Goal: Information Seeking & Learning: Learn about a topic

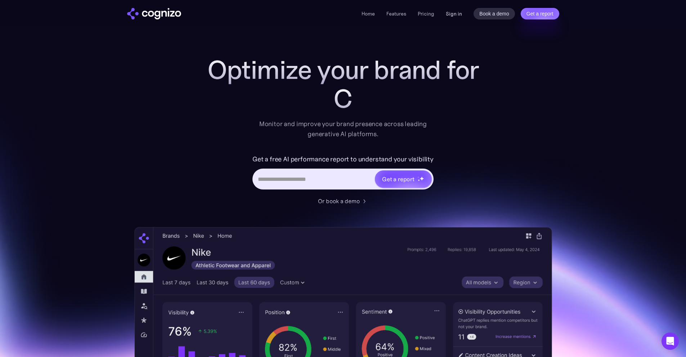
click at [452, 14] on link "Sign in" at bounding box center [454, 13] width 16 height 9
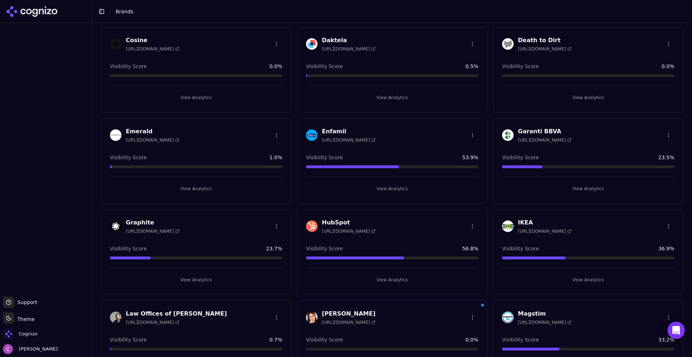
scroll to position [396, 0]
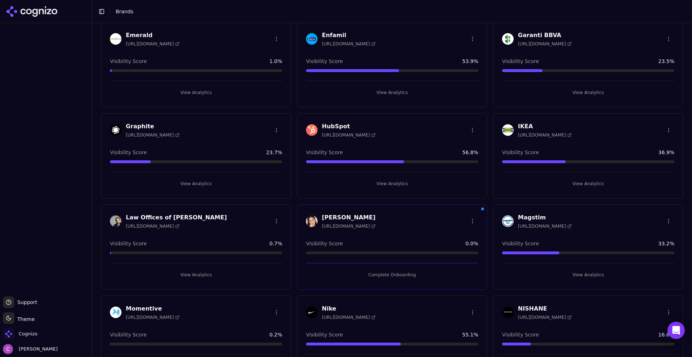
click at [343, 172] on div "View Analytics" at bounding box center [392, 181] width 172 height 18
click at [344, 174] on div "View Analytics" at bounding box center [392, 181] width 172 height 18
click at [344, 180] on button "View Analytics" at bounding box center [392, 184] width 172 height 12
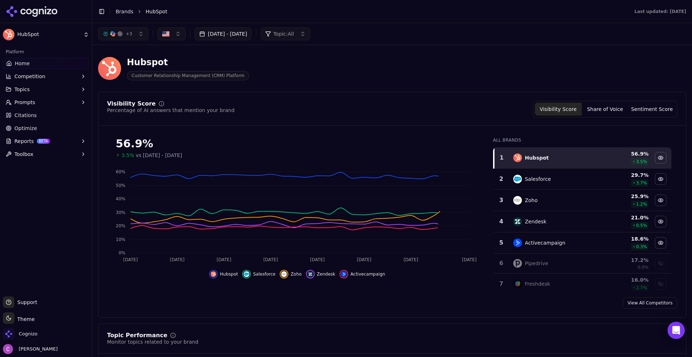
click at [273, 113] on div "Visibility Score Percentage of AI answers that mention your brand Visibility Sc…" at bounding box center [392, 109] width 570 height 17
click at [345, 72] on div "Hubspot Customer Relationship Management (CRM) Platform" at bounding box center [259, 69] width 323 height 24
click at [344, 61] on div "Hubspot Customer Relationship Management (CRM) Platform" at bounding box center [259, 69] width 323 height 24
click at [339, 63] on div "Hubspot Customer Relationship Management (CRM) Platform" at bounding box center [259, 69] width 323 height 24
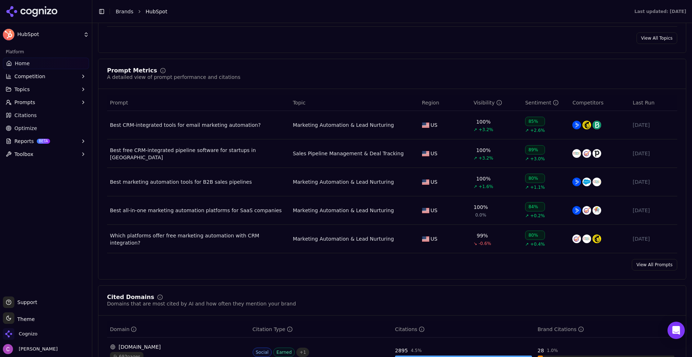
scroll to position [504, 0]
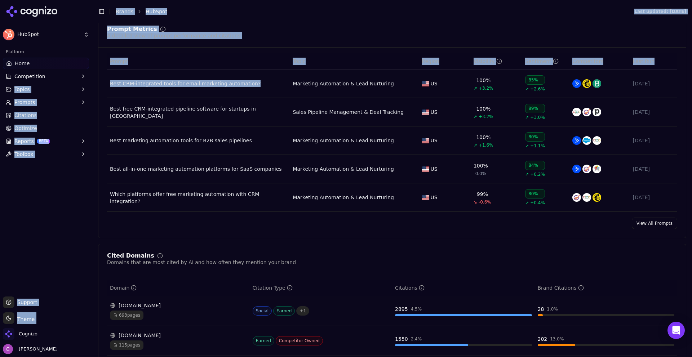
drag, startPoint x: 261, startPoint y: 90, endPoint x: 82, endPoint y: 76, distance: 179.2
click at [81, 76] on div "HubSpot Platform Home Competition Topics Prompts Citations Optimize Reports BET…" at bounding box center [346, 178] width 692 height 357
click at [250, 24] on div "Prompt Metrics A detailed view of prompt performance and citations Prompt Topic…" at bounding box center [392, 127] width 588 height 221
click at [257, 38] on div "Prompt Metrics A detailed view of prompt performance and citations" at bounding box center [392, 32] width 570 height 13
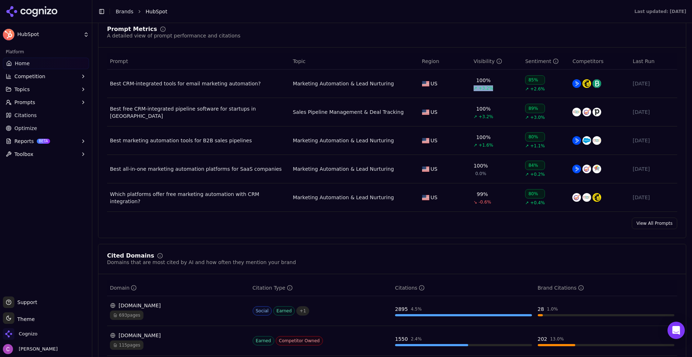
drag, startPoint x: 494, startPoint y: 84, endPoint x: 468, endPoint y: 84, distance: 25.2
click at [471, 84] on td "100% ↗ +3.2%" at bounding box center [497, 84] width 52 height 28
click at [513, 82] on td "100% ↗ +3.2%" at bounding box center [497, 84] width 52 height 28
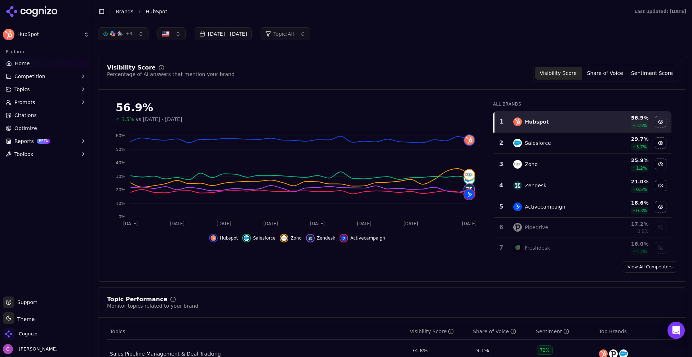
scroll to position [0, 0]
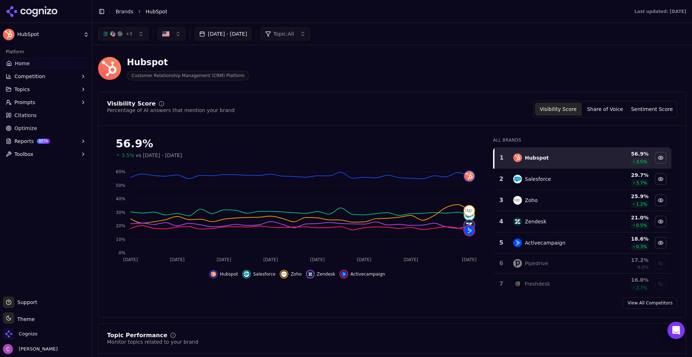
click at [425, 104] on div "Visibility Score Percentage of AI answers that mention your brand Visibility Sc…" at bounding box center [392, 109] width 570 height 17
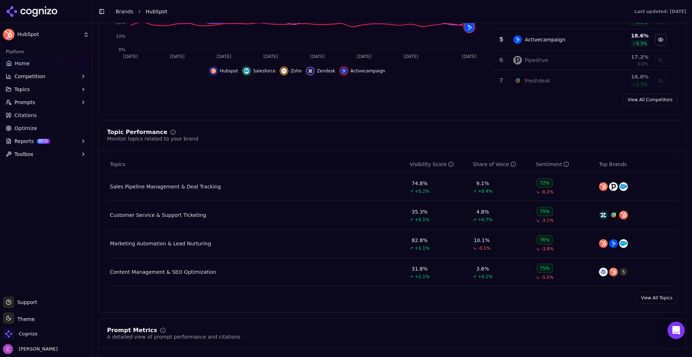
scroll to position [216, 0]
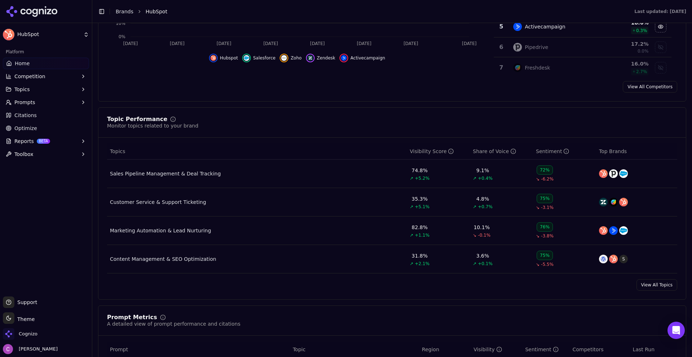
click at [265, 117] on div "Topic Performance Monitor topics related to your brand" at bounding box center [392, 122] width 570 height 13
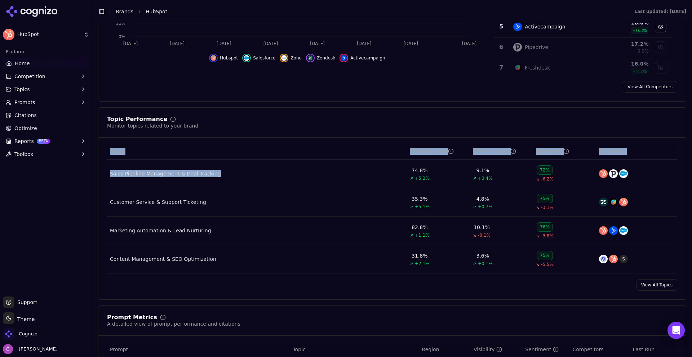
drag, startPoint x: 106, startPoint y: 172, endPoint x: 250, endPoint y: 180, distance: 144.7
click at [250, 179] on div "Topics Visibility Score Share of Voice Sentiment Top Brands Sales Pipeline Mana…" at bounding box center [391, 208] width 587 height 130
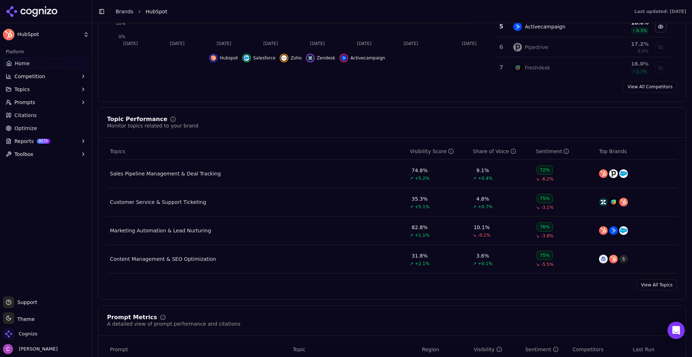
click at [266, 123] on div "Topic Performance Monitor topics related to your brand" at bounding box center [392, 122] width 570 height 13
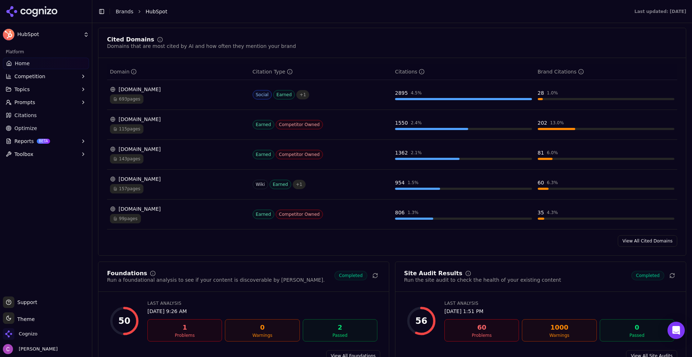
scroll to position [648, 0]
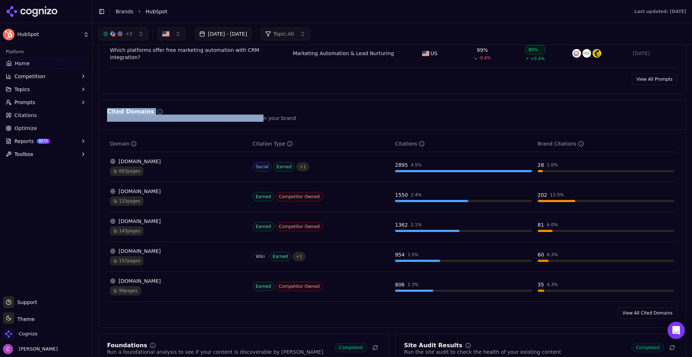
drag, startPoint x: 105, startPoint y: 110, endPoint x: 270, endPoint y: 121, distance: 165.4
click at [250, 119] on div "Cited Domains Domains that are most cited by AI and how often they mention your…" at bounding box center [391, 119] width 587 height 21
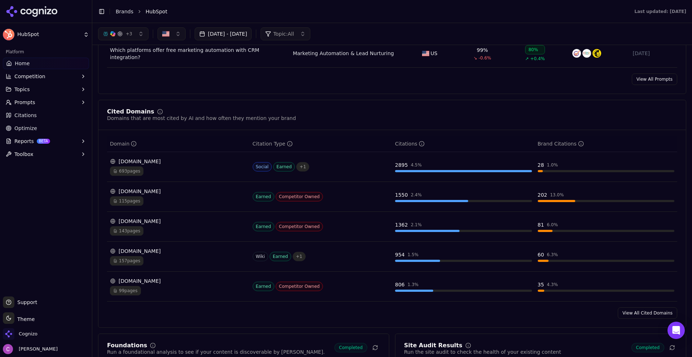
click at [272, 121] on div "Domains that are most cited by AI and how often they mention your brand" at bounding box center [201, 118] width 189 height 7
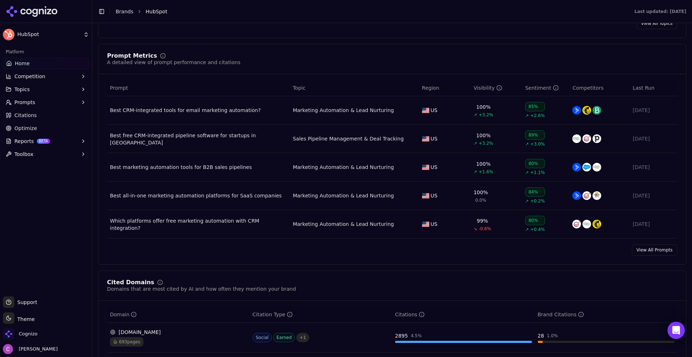
scroll to position [576, 0]
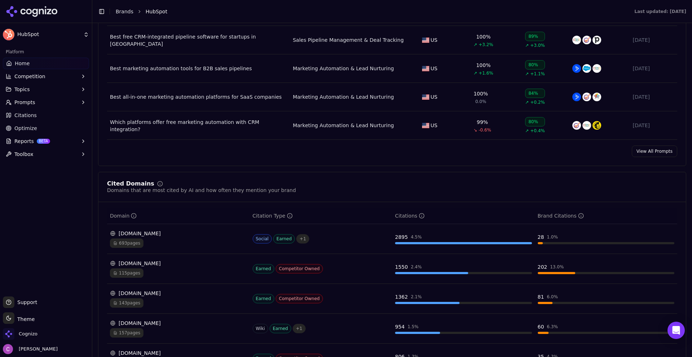
click at [212, 250] on td "reddit.com 693 pages" at bounding box center [178, 239] width 143 height 30
click at [233, 237] on div "reddit.com 693 pages" at bounding box center [178, 239] width 137 height 18
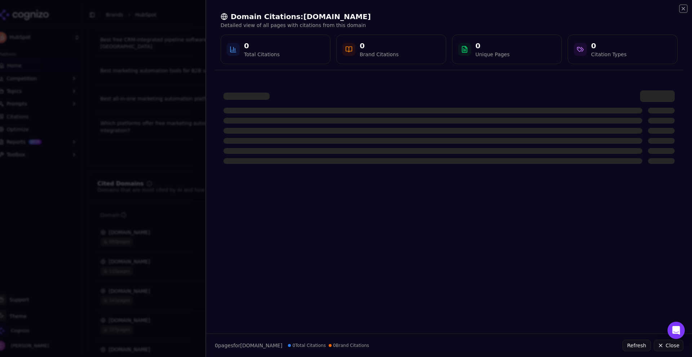
click at [685, 7] on icon "button" at bounding box center [683, 8] width 3 height 3
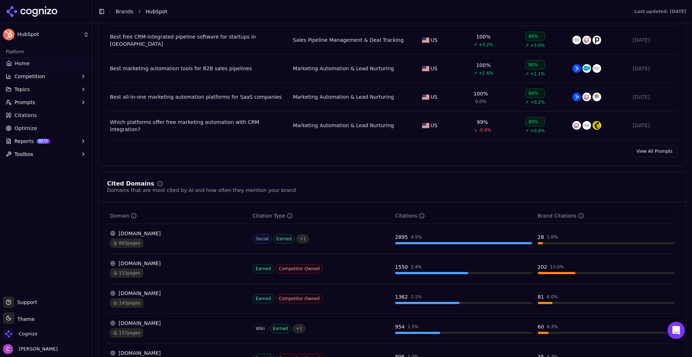
scroll to position [685, 0]
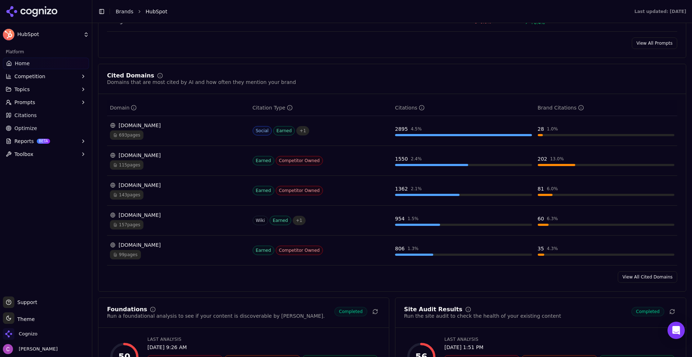
click at [647, 272] on div "Cited Domains Domains that are most cited by AI and how often they mention your…" at bounding box center [392, 178] width 588 height 228
click at [646, 272] on link "View All Cited Domains" at bounding box center [647, 277] width 59 height 12
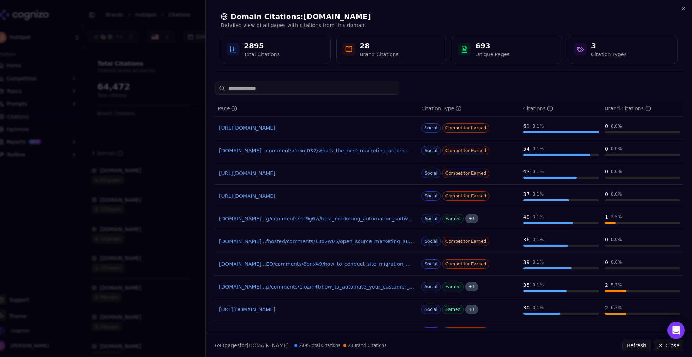
click at [326, 126] on link "https://reddit.com/r/SEO/comments/1gib1bd/best_aipowered_seo_content_optimizers" at bounding box center [316, 127] width 195 height 7
click at [210, 88] on div "Page Citation Type Citations Brand Citations https://reddit.com/r/SEO/comments/…" at bounding box center [449, 205] width 486 height 246
click at [191, 100] on div at bounding box center [346, 178] width 692 height 357
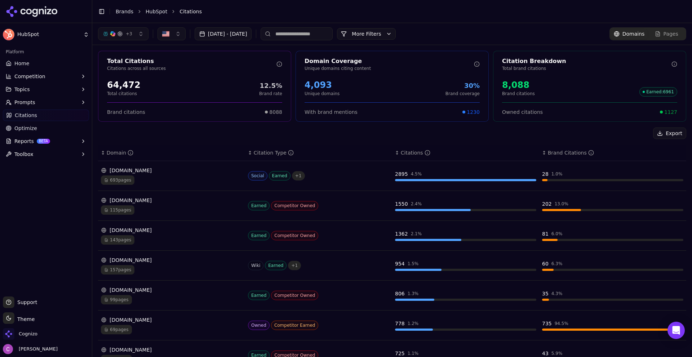
click at [55, 107] on button "Prompts" at bounding box center [46, 103] width 86 height 12
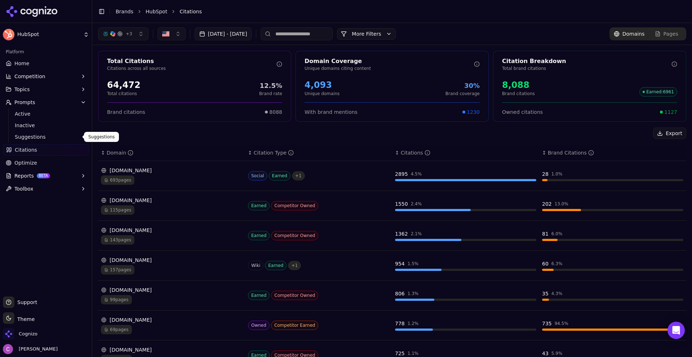
click at [41, 138] on span "Suggestions" at bounding box center [46, 136] width 63 height 7
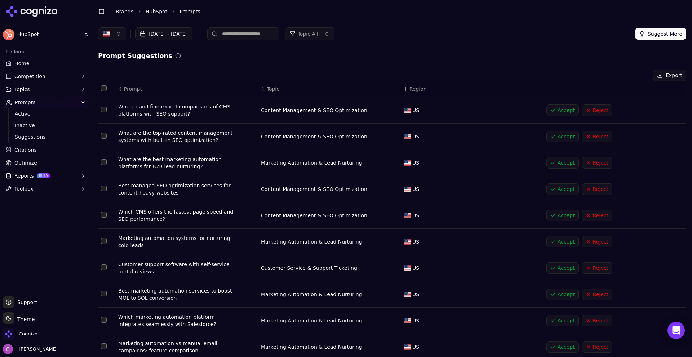
click at [233, 78] on div "Export" at bounding box center [392, 76] width 588 height 12
click at [222, 71] on div "Export" at bounding box center [392, 76] width 588 height 12
click at [49, 115] on span "Active" at bounding box center [46, 113] width 63 height 7
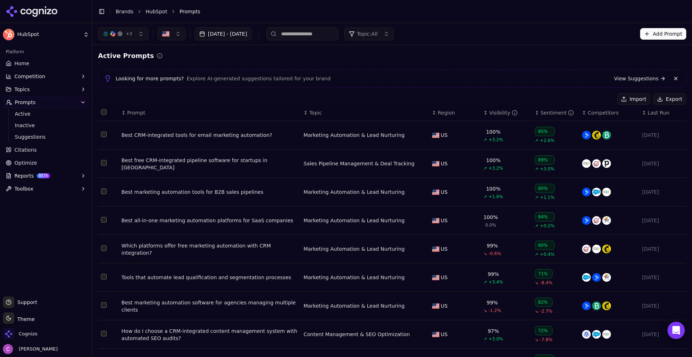
click at [380, 61] on div "Active Prompts Looking for more prompts? Explore AI-generated suggestions tailo…" at bounding box center [392, 237] width 588 height 372
click at [140, 111] on span "Prompt" at bounding box center [136, 112] width 18 height 7
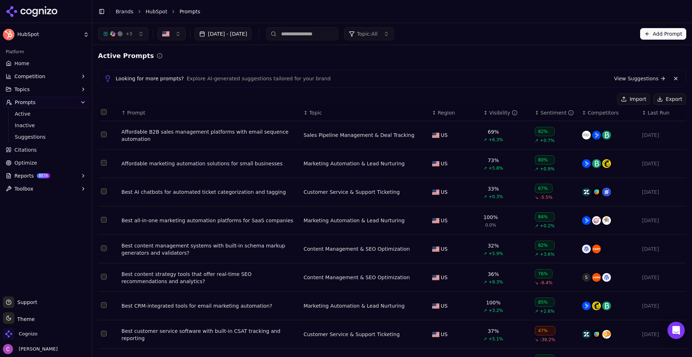
click at [138, 113] on span "Prompt" at bounding box center [136, 112] width 18 height 7
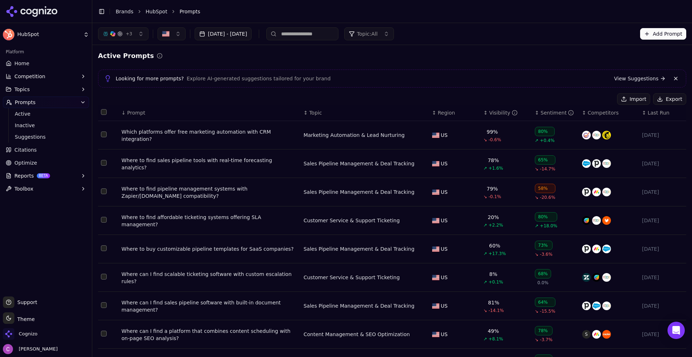
click at [225, 249] on div "Where to buy customizable pipeline templates for SaaS companies?" at bounding box center [209, 248] width 176 height 7
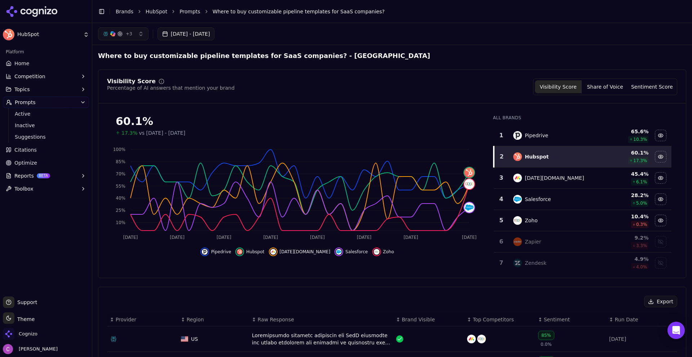
click at [258, 85] on div "Visibility Score Percentage of AI answers that mention your brand Visibility Sc…" at bounding box center [392, 87] width 570 height 17
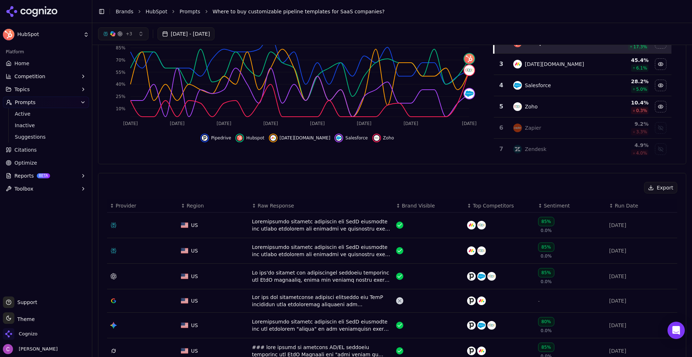
scroll to position [36, 0]
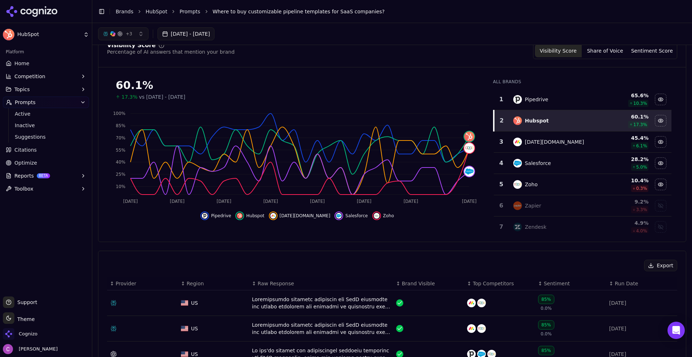
click at [547, 98] on div "Pipedrive" at bounding box center [554, 99] width 83 height 9
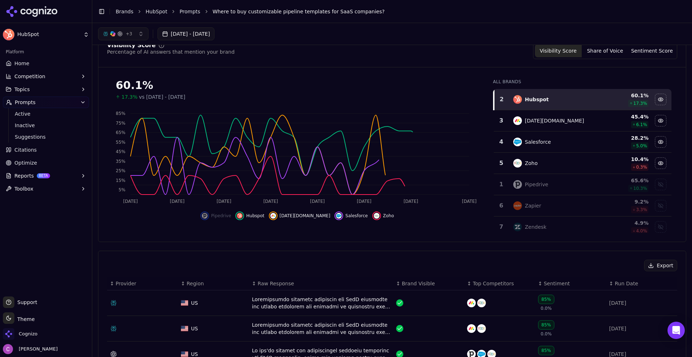
click at [562, 126] on td "Monday.com" at bounding box center [555, 120] width 92 height 21
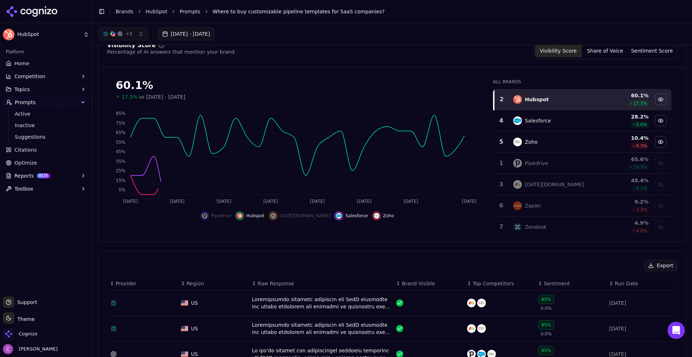
click at [567, 141] on div "Zoho" at bounding box center [554, 142] width 83 height 9
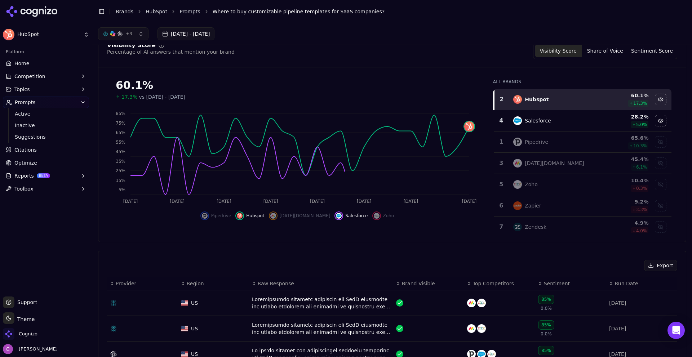
click at [567, 115] on td "Salesforce" at bounding box center [555, 120] width 92 height 21
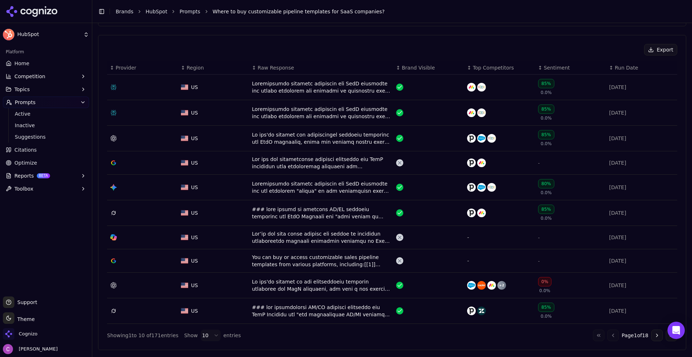
scroll to position [252, 0]
click at [304, 85] on div "Data table" at bounding box center [321, 87] width 138 height 14
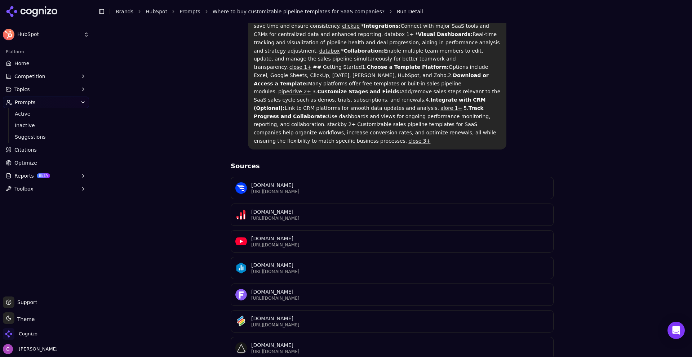
scroll to position [263, 0]
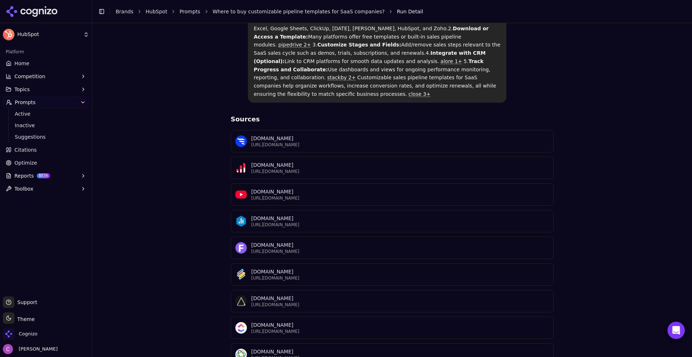
click at [176, 258] on div "Where to buy customizable pipeline templates for SaaS companies? Perplexity Cus…" at bounding box center [392, 89] width 588 height 606
click at [36, 78] on span "Competition" at bounding box center [29, 76] width 31 height 7
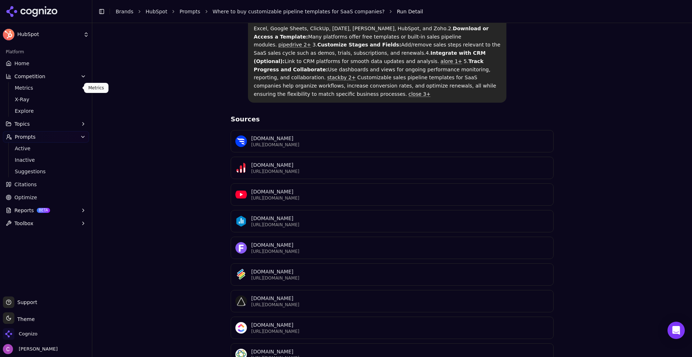
click at [53, 85] on span "Metrics" at bounding box center [46, 87] width 63 height 7
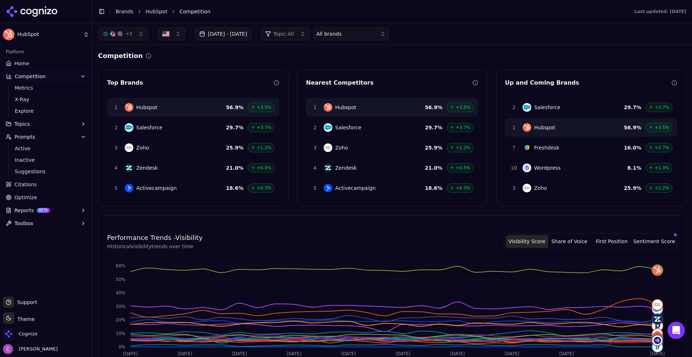
scroll to position [180, 0]
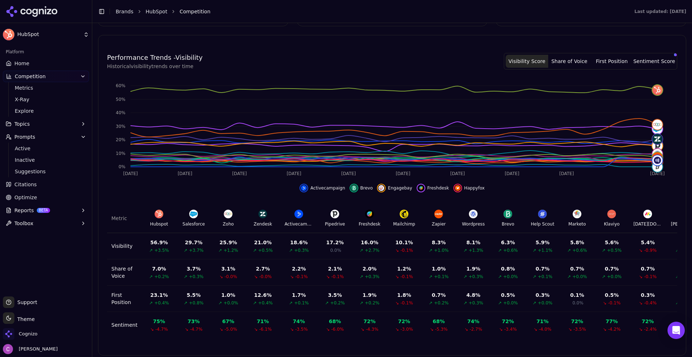
click at [43, 186] on link "Citations" at bounding box center [46, 185] width 86 height 12
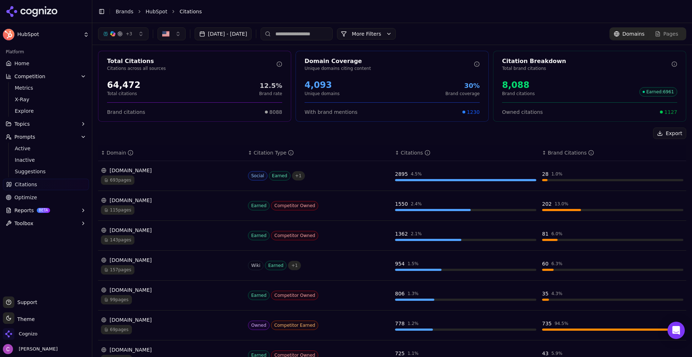
click at [24, 63] on span "Home" at bounding box center [21, 63] width 15 height 7
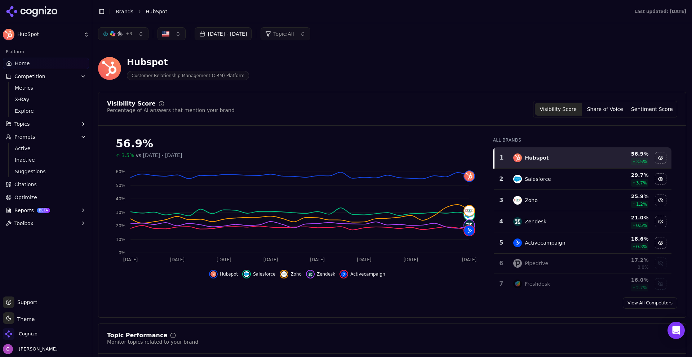
drag, startPoint x: 36, startPoint y: 196, endPoint x: 75, endPoint y: 192, distance: 38.8
click at [36, 196] on link "Optimize" at bounding box center [46, 198] width 86 height 12
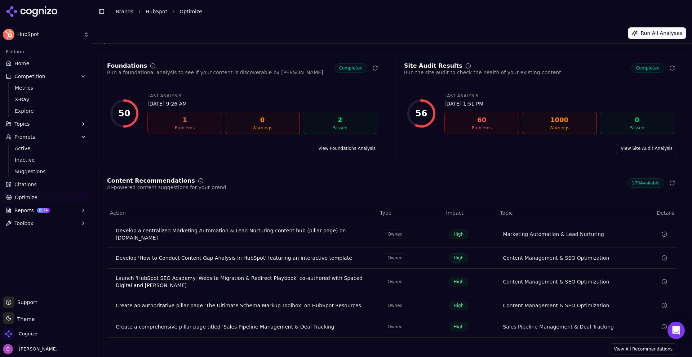
scroll to position [22, 0]
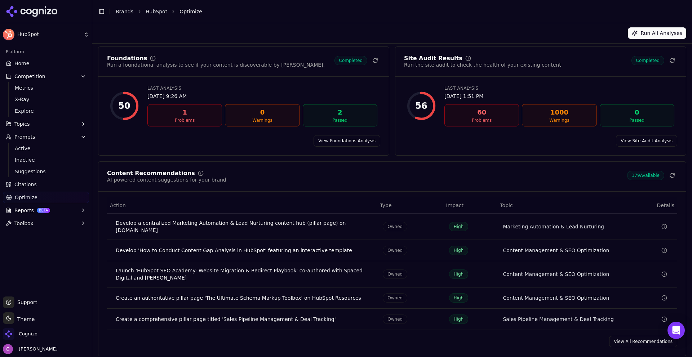
click at [645, 337] on link "View All Recommendations" at bounding box center [643, 342] width 68 height 12
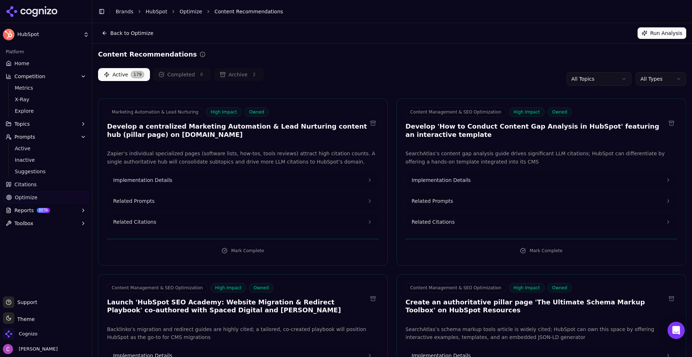
click at [174, 203] on button "Related Prompts" at bounding box center [242, 201] width 271 height 16
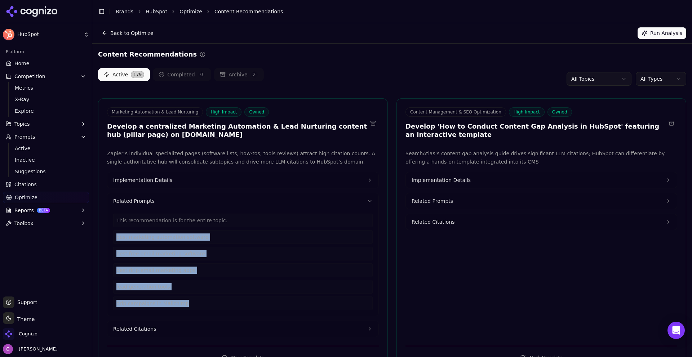
drag, startPoint x: 199, startPoint y: 306, endPoint x: 191, endPoint y: 254, distance: 52.4
click at [106, 230] on div "Zapier’s individual specialized pages (software lists, how-tos, tools reviews) …" at bounding box center [242, 244] width 289 height 188
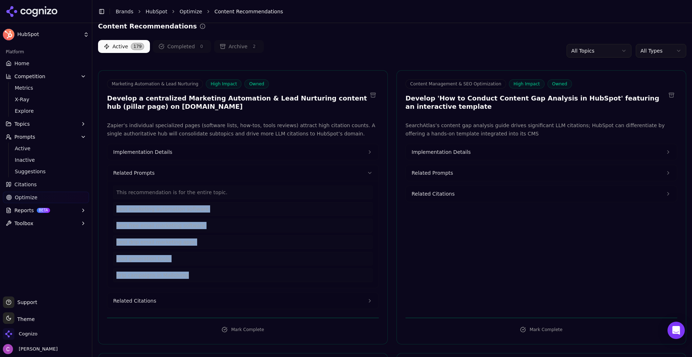
scroll to position [72, 0]
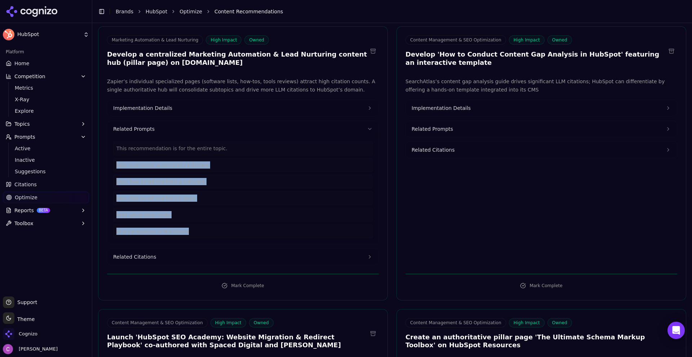
click at [173, 254] on button "Related Citations" at bounding box center [242, 257] width 271 height 16
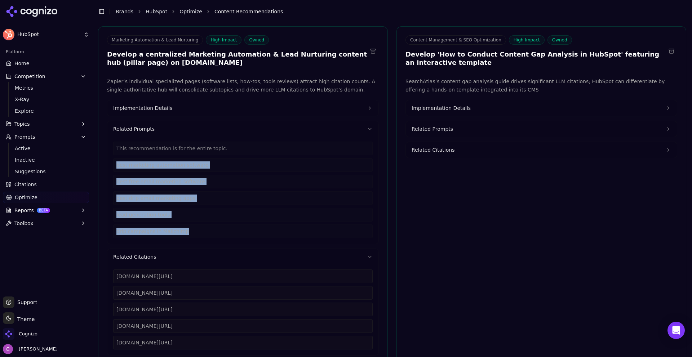
drag, startPoint x: 235, startPoint y: 343, endPoint x: 161, endPoint y: 281, distance: 96.7
click at [114, 273] on div "zapier.com/blog/best-marketing-automation-software zapier.com/blog/free-email-m…" at bounding box center [242, 309] width 259 height 80
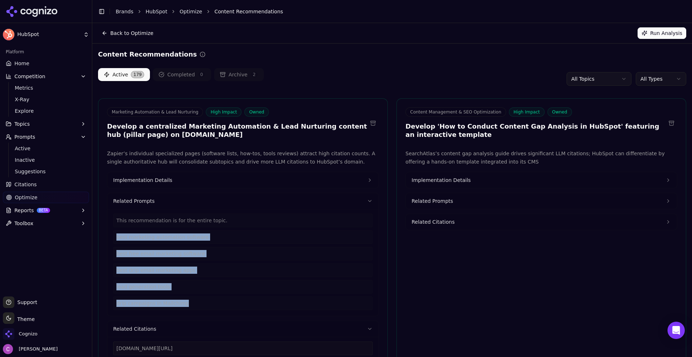
click at [164, 180] on span "Implementation Details" at bounding box center [142, 180] width 59 height 7
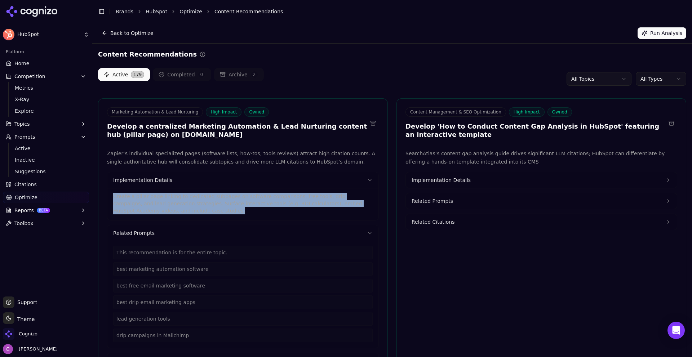
drag, startPoint x: 169, startPoint y: 210, endPoint x: 101, endPoint y: 195, distance: 70.0
click at [101, 195] on div "Zapier’s individual specialized pages (software lists, how-tos, tools reviews) …" at bounding box center [242, 305] width 289 height 310
click at [470, 177] on button "Implementation Details" at bounding box center [541, 180] width 271 height 16
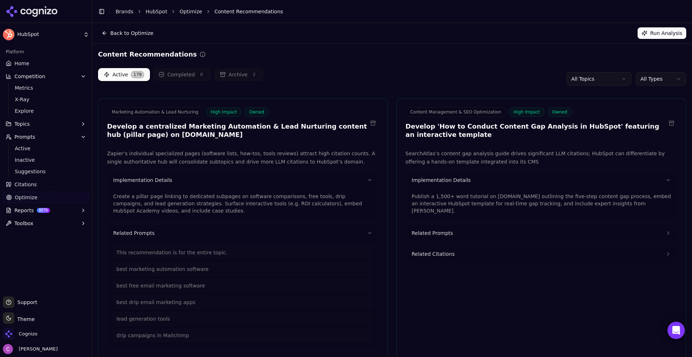
click at [477, 199] on p "Publish a 1,500+ word tutorial on blog.hubspot.com outlining the five-step cont…" at bounding box center [540, 204] width 259 height 22
click at [478, 199] on p "Publish a 1,500+ word tutorial on blog.hubspot.com outlining the five-step cont…" at bounding box center [540, 204] width 259 height 22
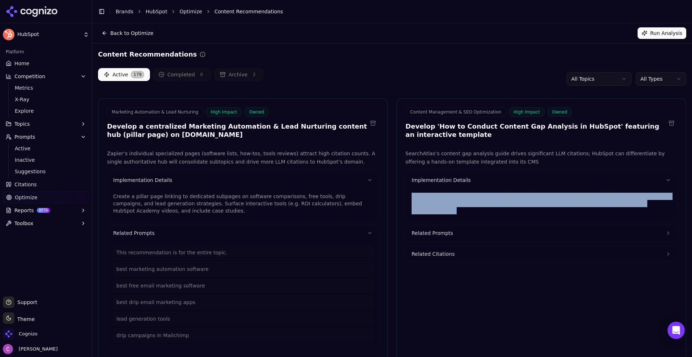
click at [480, 198] on p "Publish a 1,500+ word tutorial on blog.hubspot.com outlining the five-step cont…" at bounding box center [540, 204] width 259 height 22
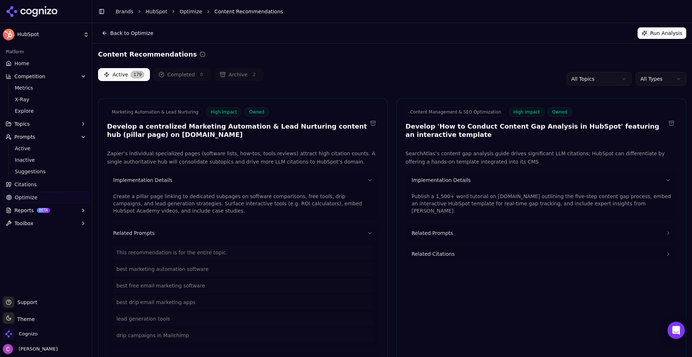
click at [485, 196] on p "Publish a 1,500+ word tutorial on blog.hubspot.com outlining the five-step cont…" at bounding box center [540, 204] width 259 height 22
click at [482, 197] on p "Publish a 1,500+ word tutorial on blog.hubspot.com outlining the five-step cont…" at bounding box center [540, 204] width 259 height 22
click at [483, 197] on p "Publish a 1,500+ word tutorial on blog.hubspot.com outlining the five-step cont…" at bounding box center [540, 204] width 259 height 22
click at [485, 196] on p "Publish a 1,500+ word tutorial on blog.hubspot.com outlining the five-step cont…" at bounding box center [540, 204] width 259 height 22
click at [485, 195] on p "Publish a 1,500+ word tutorial on blog.hubspot.com outlining the five-step cont…" at bounding box center [540, 204] width 259 height 22
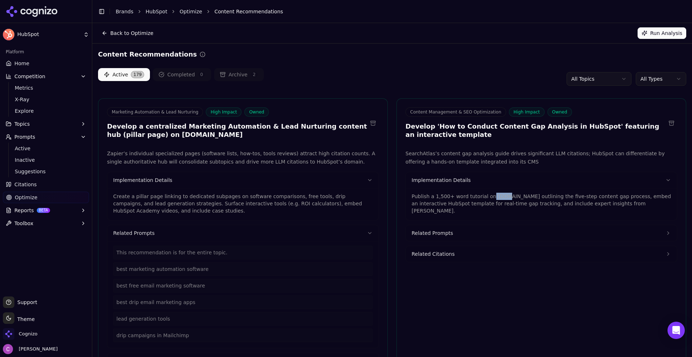
click at [485, 195] on p "Publish a 1,500+ word tutorial on blog.hubspot.com outlining the five-step cont…" at bounding box center [540, 204] width 259 height 22
click at [486, 193] on p "Publish a 1,500+ word tutorial on blog.hubspot.com outlining the five-step cont…" at bounding box center [540, 204] width 259 height 22
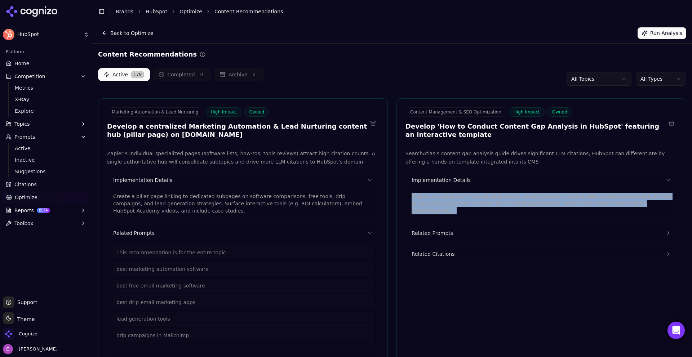
click at [486, 193] on p "Publish a 1,500+ word tutorial on blog.hubspot.com outlining the five-step cont…" at bounding box center [540, 204] width 259 height 22
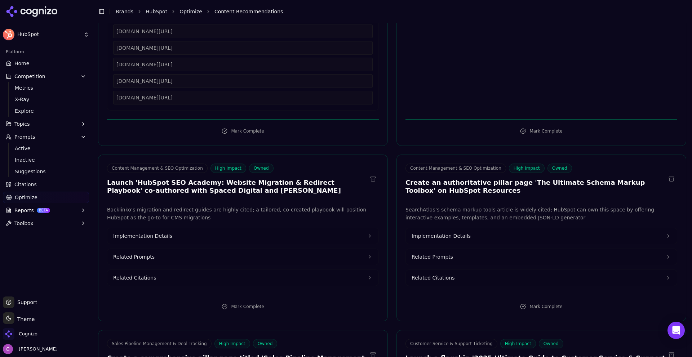
scroll to position [396, 0]
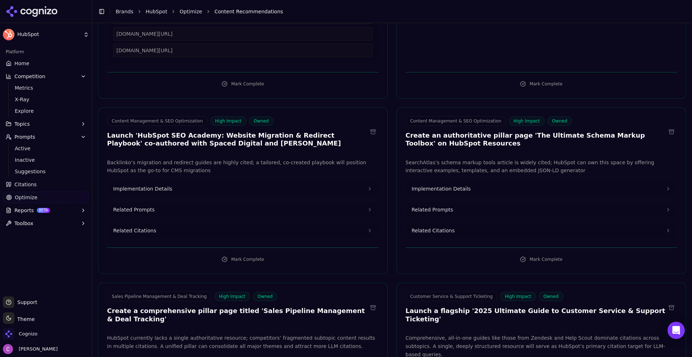
click at [470, 191] on button "Implementation Details" at bounding box center [541, 189] width 271 height 16
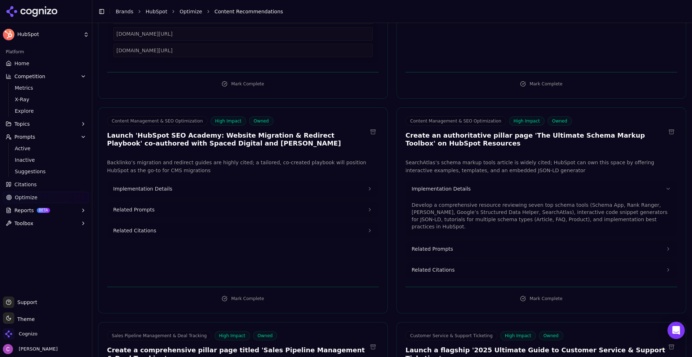
click at [245, 188] on button "Implementation Details" at bounding box center [242, 189] width 271 height 16
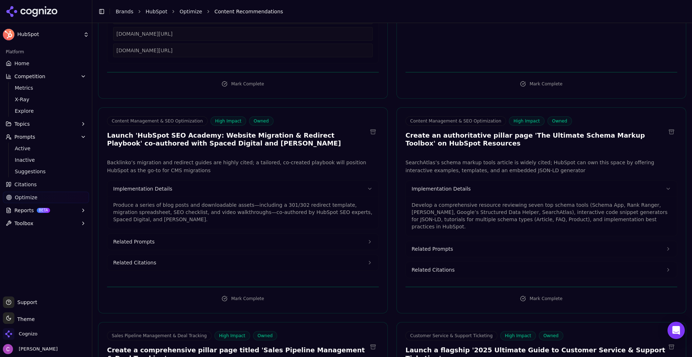
drag, startPoint x: 429, startPoint y: 235, endPoint x: 406, endPoint y: 241, distance: 23.8
click at [428, 241] on button "Related Prompts" at bounding box center [541, 249] width 271 height 16
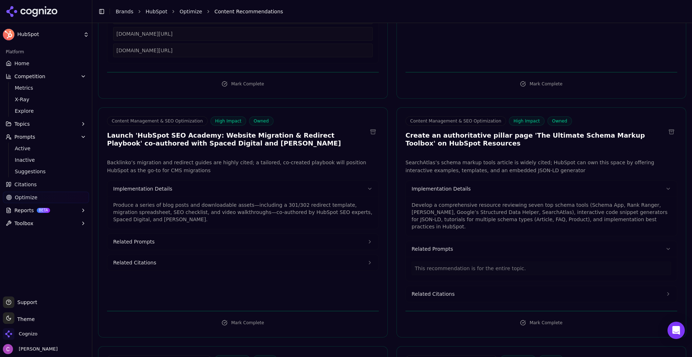
drag, startPoint x: 273, startPoint y: 240, endPoint x: 287, endPoint y: 241, distance: 13.7
click at [273, 239] on button "Related Prompts" at bounding box center [242, 242] width 271 height 16
click at [441, 262] on div "This recommendation is for the entire topic." at bounding box center [540, 269] width 259 height 14
click at [442, 262] on div "This recommendation is for the entire topic." at bounding box center [540, 269] width 259 height 14
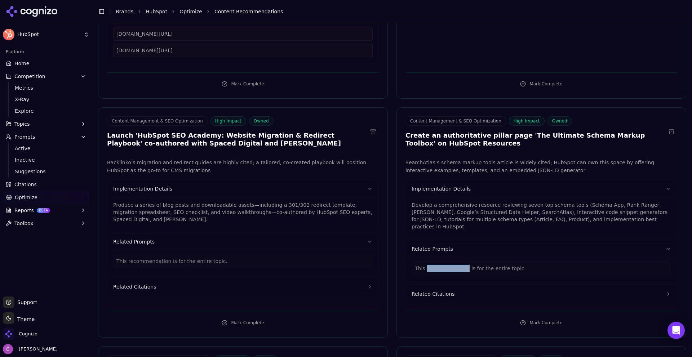
click at [442, 262] on div "This recommendation is for the entire topic." at bounding box center [540, 269] width 259 height 14
click at [443, 262] on div "This recommendation is for the entire topic." at bounding box center [540, 269] width 259 height 14
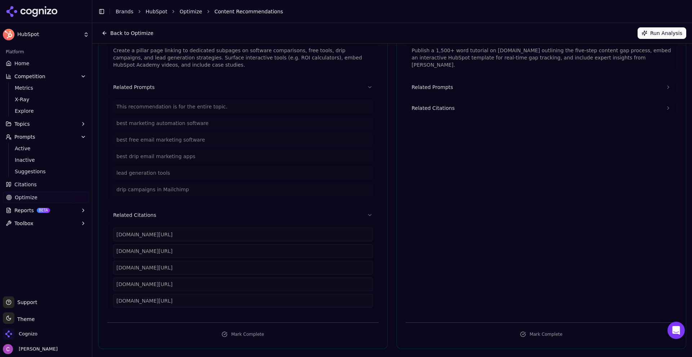
scroll to position [108, 0]
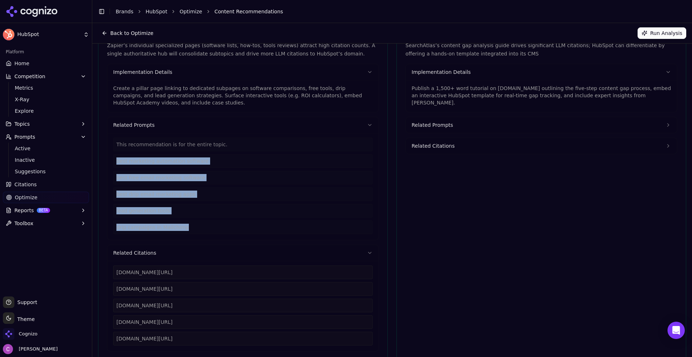
drag, startPoint x: 186, startPoint y: 230, endPoint x: 110, endPoint y: 163, distance: 101.8
click at [110, 163] on div "This recommendation is for the entire topic. best marketing automation software…" at bounding box center [242, 186] width 271 height 107
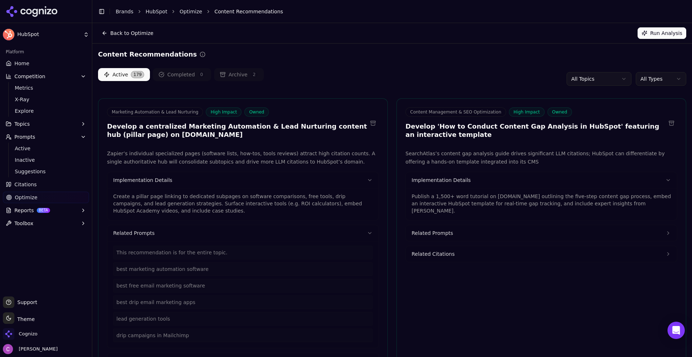
click at [500, 198] on p "Publish a 1,500+ word tutorial on blog.hubspot.com outlining the five-step cont…" at bounding box center [540, 204] width 259 height 22
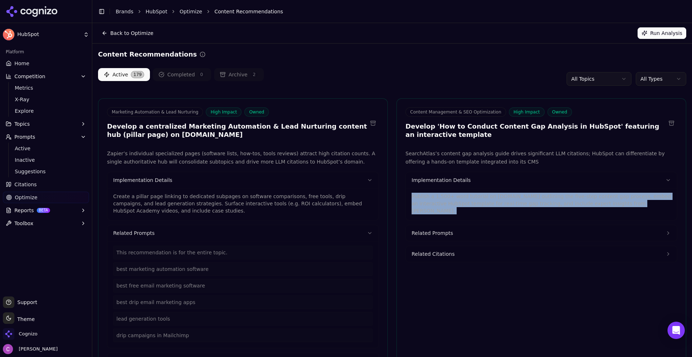
click at [500, 198] on p "Publish a 1,500+ word tutorial on blog.hubspot.com outlining the five-step cont…" at bounding box center [540, 204] width 259 height 22
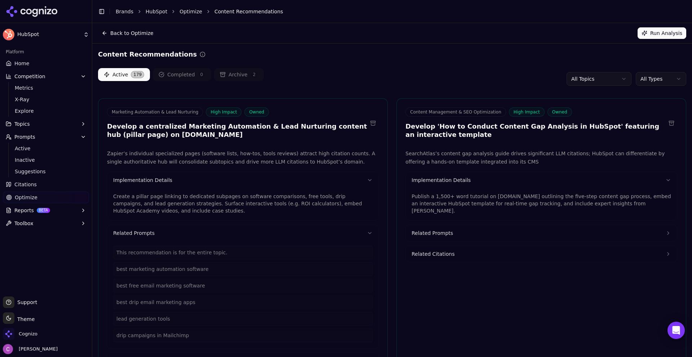
click at [268, 198] on p "Create a pillar page linking to dedicated subpages on software comparisons, fre…" at bounding box center [242, 204] width 259 height 22
click at [269, 199] on p "Create a pillar page linking to dedicated subpages on software comparisons, fre…" at bounding box center [242, 204] width 259 height 22
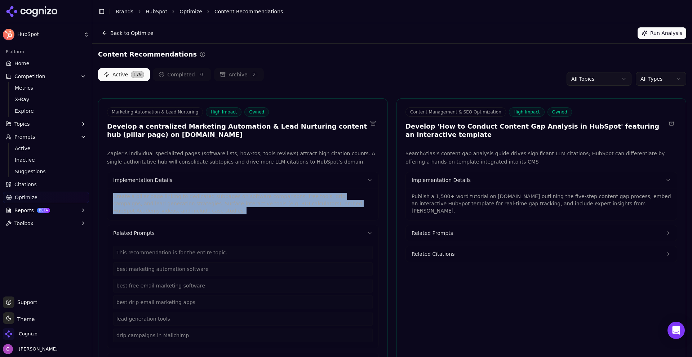
click at [269, 199] on p "Create a pillar page linking to dedicated subpages on software comparisons, fre…" at bounding box center [242, 204] width 259 height 22
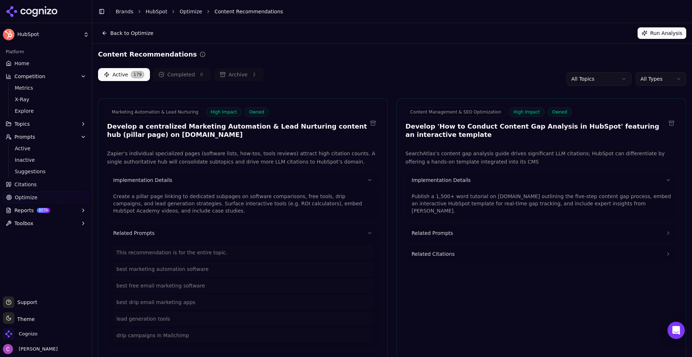
click at [343, 77] on div "Active 179 Completed 0 Archive 2 All Topics All Types" at bounding box center [392, 79] width 588 height 22
click at [644, 76] on html "HubSpot Platform Home Competition Metrics X-Ray Explore Topics Prompts Active I…" at bounding box center [346, 178] width 692 height 357
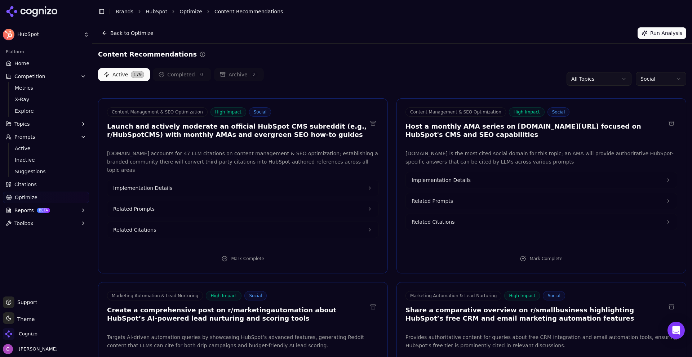
click at [391, 88] on div "Active 179 Completed 0 Archive 2 All Topics Social" at bounding box center [392, 79] width 588 height 22
click at [642, 77] on html "HubSpot Platform Home Competition Metrics X-Ray Explore Topics Prompts Active I…" at bounding box center [346, 178] width 692 height 357
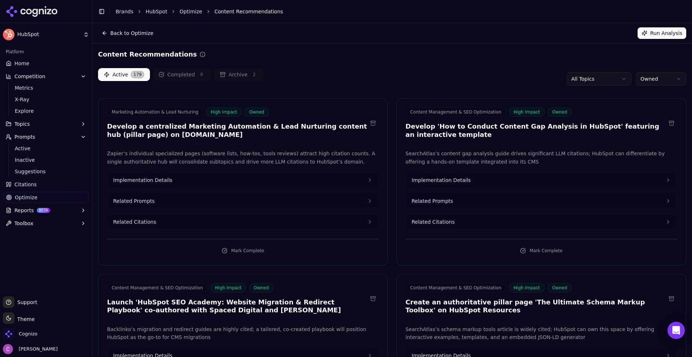
click at [181, 179] on button "Implementation Details" at bounding box center [242, 180] width 271 height 16
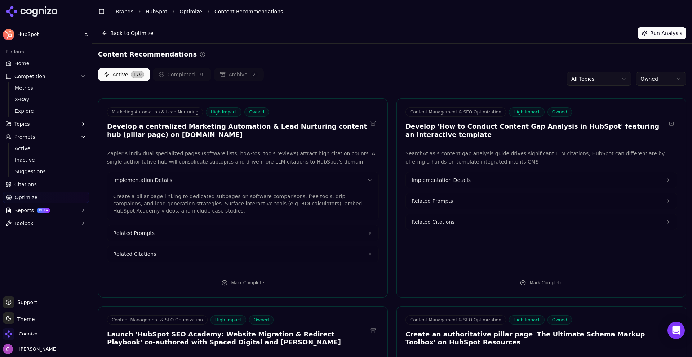
click at [197, 205] on p "Create a pillar page linking to dedicated subpages on software comparisons, fre…" at bounding box center [242, 204] width 259 height 22
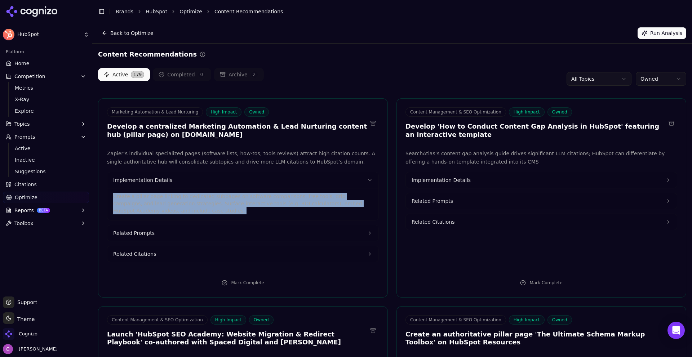
click at [197, 205] on p "Create a pillar page linking to dedicated subpages on software comparisons, fre…" at bounding box center [242, 204] width 259 height 22
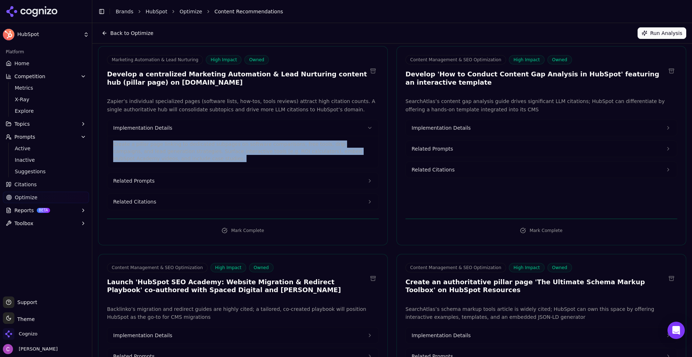
scroll to position [180, 0]
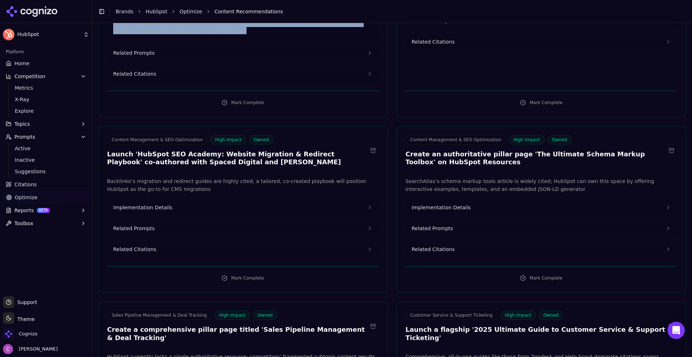
click at [199, 205] on button "Implementation Details" at bounding box center [242, 208] width 271 height 16
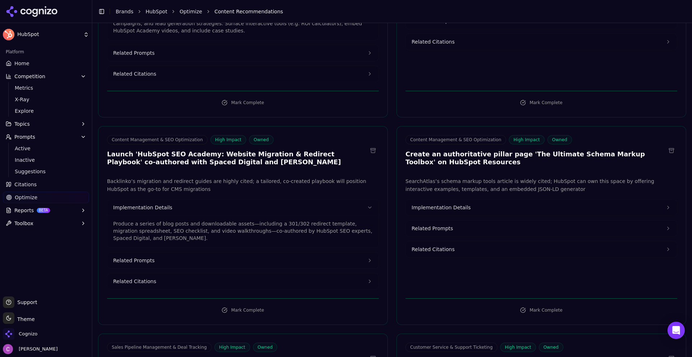
click at [168, 224] on p "Produce a series of blog posts and downloadable assets—including a 301/302 redi…" at bounding box center [242, 231] width 259 height 22
click at [169, 224] on p "Produce a series of blog posts and downloadable assets—including a 301/302 redi…" at bounding box center [242, 231] width 259 height 22
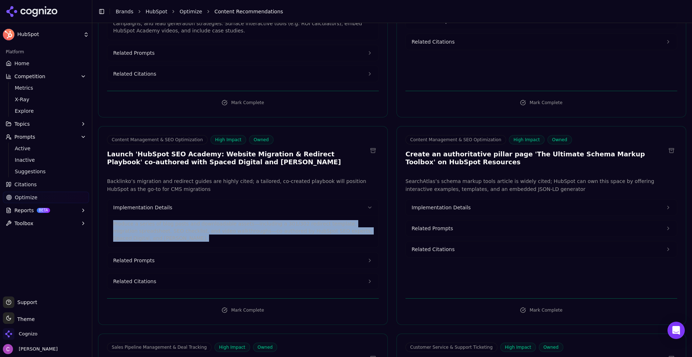
click at [169, 224] on p "Produce a series of blog posts and downloadable assets—including a 301/302 redi…" at bounding box center [242, 231] width 259 height 22
click at [445, 209] on span "Implementation Details" at bounding box center [440, 207] width 59 height 7
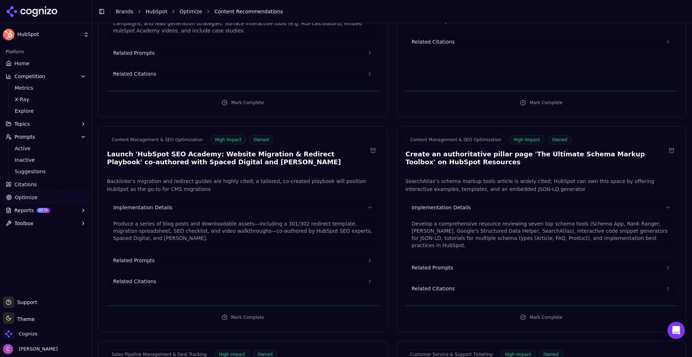
click at [456, 227] on p "Develop a comprehensive resource reviewing seven top schema tools (Schema App, …" at bounding box center [540, 234] width 259 height 29
click at [456, 226] on p "Develop a comprehensive resource reviewing seven top schema tools (Schema App, …" at bounding box center [540, 234] width 259 height 29
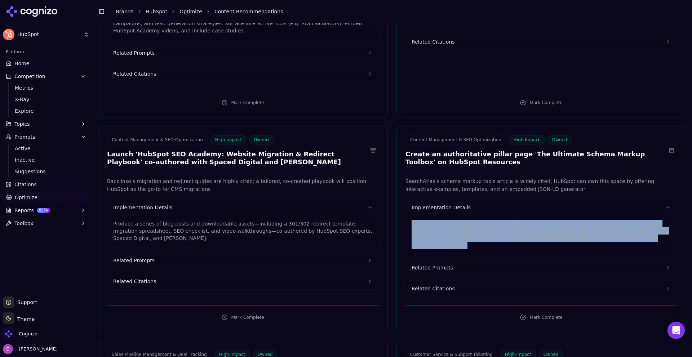
click at [456, 226] on p "Develop a comprehensive resource reviewing seven top schema tools (Schema App, …" at bounding box center [540, 234] width 259 height 29
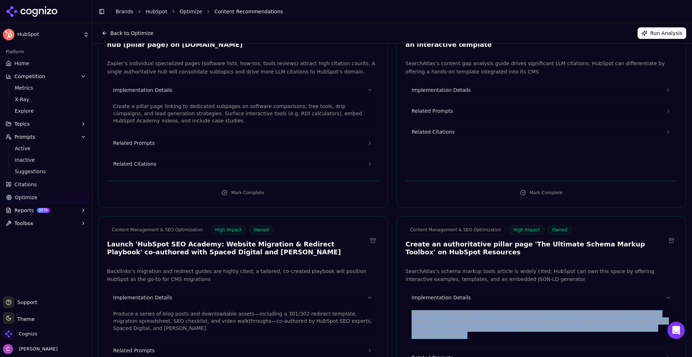
scroll to position [0, 0]
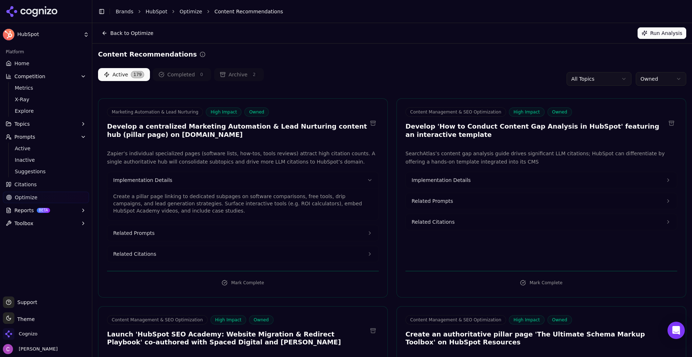
click at [433, 69] on div "Active 179 Completed 0 Archive 2 All Topics Owned" at bounding box center [392, 79] width 588 height 22
click at [666, 84] on html "HubSpot Platform Home Competition Metrics X-Ray Explore Topics Prompts Active I…" at bounding box center [346, 178] width 692 height 357
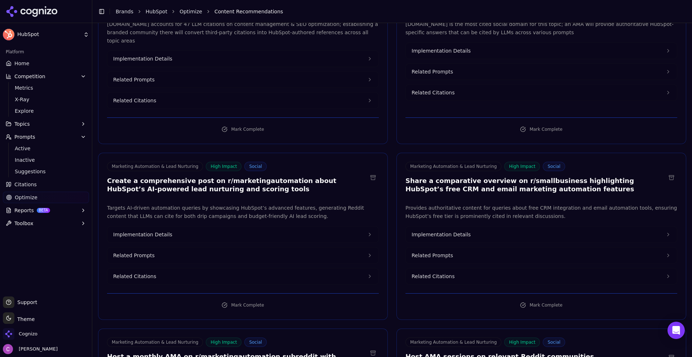
scroll to position [144, 0]
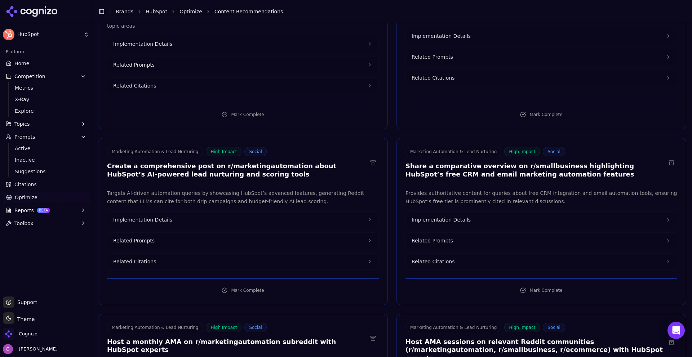
click at [232, 233] on button "Related Prompts" at bounding box center [242, 241] width 271 height 16
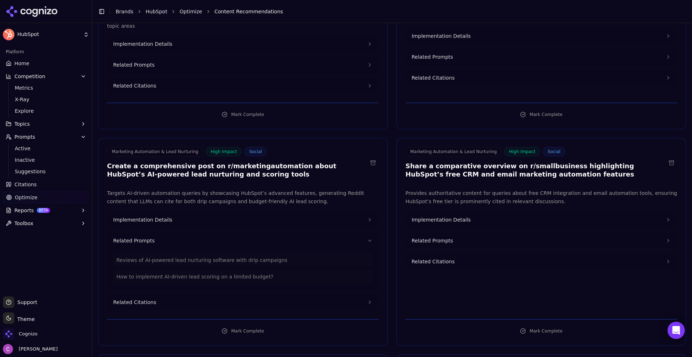
click at [433, 237] on span "Related Prompts" at bounding box center [431, 240] width 41 height 7
click at [492, 272] on div "Best CRM-integrated tools for email marketing automation?" at bounding box center [540, 277] width 259 height 14
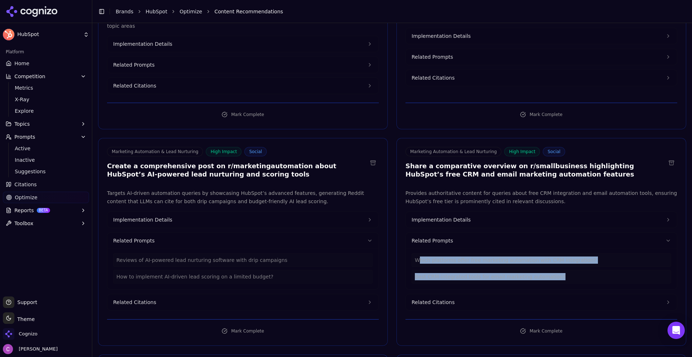
drag, startPoint x: 576, startPoint y: 276, endPoint x: 414, endPoint y: 253, distance: 163.1
click at [414, 253] on div "Which platforms offer free marketing automation with CRM integration? Best CRM-…" at bounding box center [541, 269] width 271 height 41
click at [236, 162] on h3 "Create a comprehensive post on r/marketingautomation about HubSpot’s AI-powered…" at bounding box center [237, 170] width 260 height 16
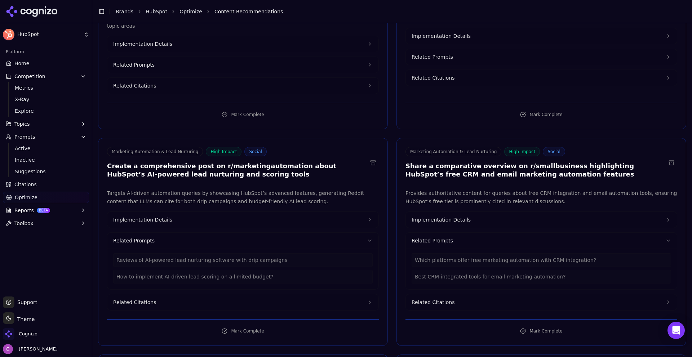
click at [251, 217] on button "Implementation Details" at bounding box center [242, 220] width 271 height 16
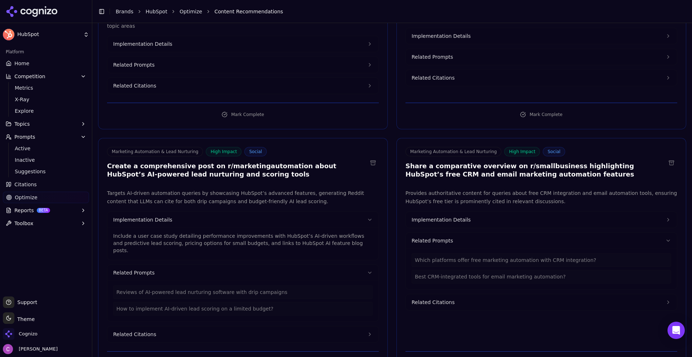
click at [456, 217] on button "Implementation Details" at bounding box center [541, 220] width 271 height 16
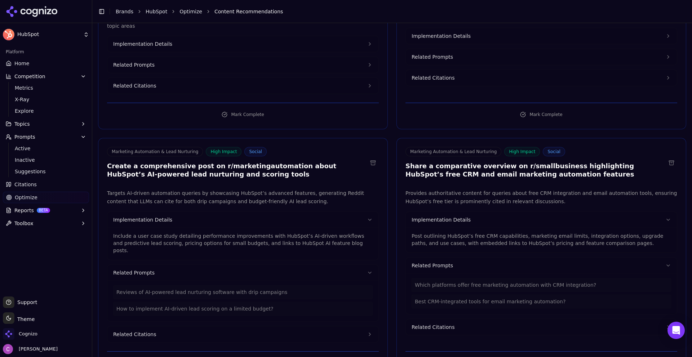
click at [455, 234] on p "Post outlining HubSpot’s free CRM capabilities, marketing email limits, integra…" at bounding box center [540, 239] width 259 height 14
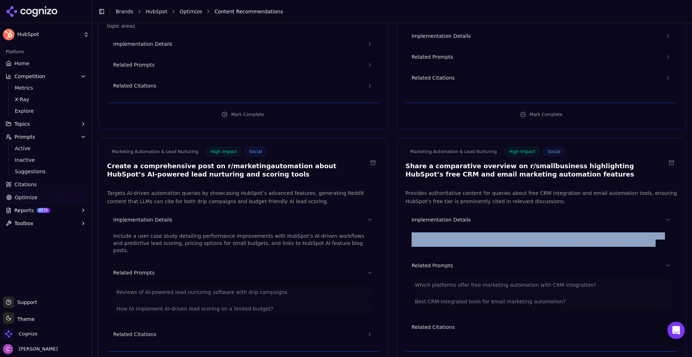
click at [455, 234] on p "Post outlining HubSpot’s free CRM capabilities, marketing email limits, integra…" at bounding box center [540, 239] width 259 height 14
click at [456, 233] on p "Post outlining HubSpot’s free CRM capabilities, marketing email limits, integra…" at bounding box center [540, 239] width 259 height 14
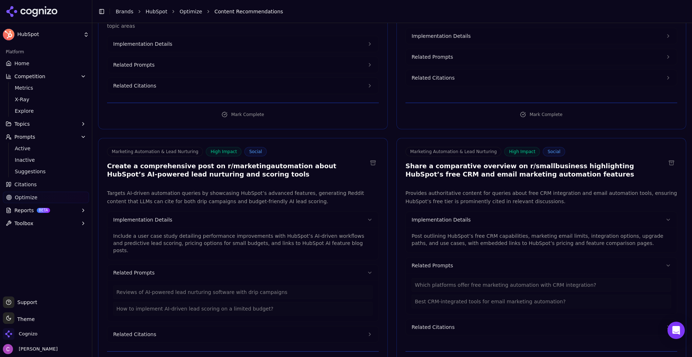
click at [288, 228] on div "Include a user case study detailing performance improvements with HubSpot’s AI-…" at bounding box center [242, 241] width 259 height 26
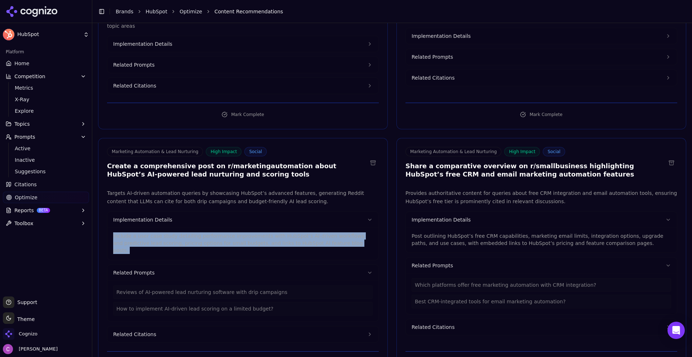
click at [288, 228] on div "Include a user case study detailing performance improvements with HubSpot’s AI-…" at bounding box center [242, 241] width 259 height 26
click at [289, 228] on div "Include a user case study detailing performance improvements with HubSpot’s AI-…" at bounding box center [242, 241] width 259 height 26
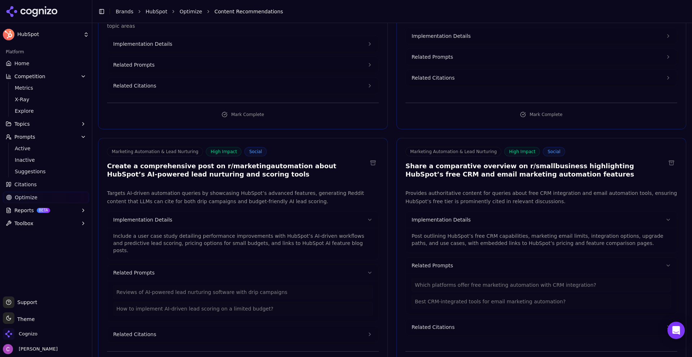
click at [308, 232] on p "Include a user case study detailing performance improvements with HubSpot’s AI-…" at bounding box center [242, 243] width 259 height 22
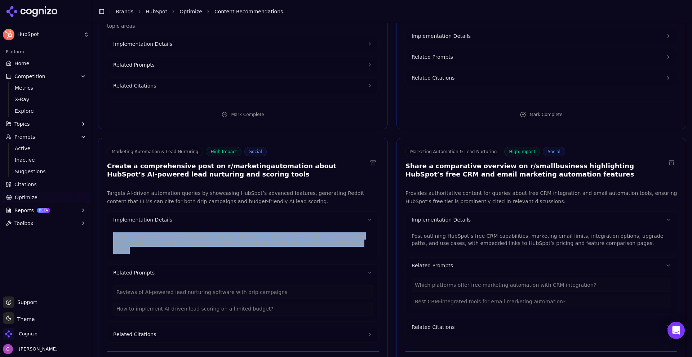
click at [308, 232] on p "Include a user case study detailing performance improvements with HubSpot’s AI-…" at bounding box center [242, 243] width 259 height 22
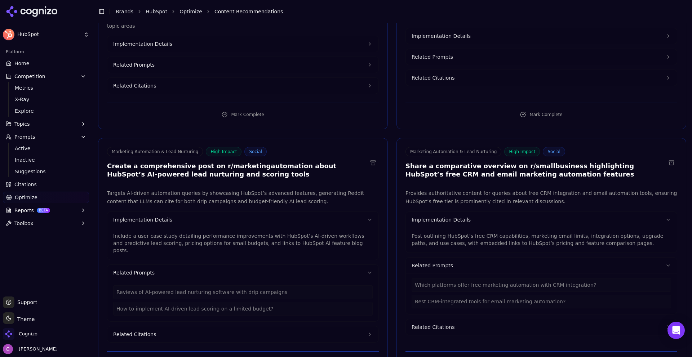
click at [224, 162] on h3 "Create a comprehensive post on r/marketingautomation about HubSpot’s AI-powered…" at bounding box center [237, 170] width 260 height 16
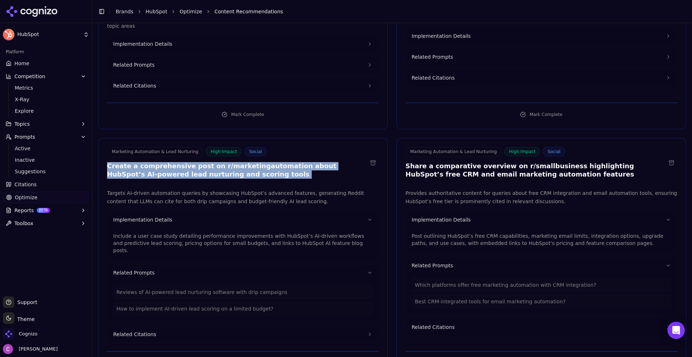
click at [224, 162] on h3 "Create a comprehensive post on r/marketingautomation about HubSpot’s AI-powered…" at bounding box center [237, 170] width 260 height 16
click at [257, 162] on h3 "Create a comprehensive post on r/marketingautomation about HubSpot’s AI-powered…" at bounding box center [237, 170] width 260 height 16
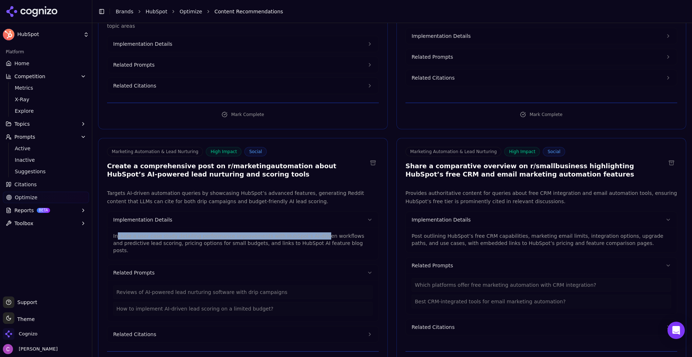
drag, startPoint x: 116, startPoint y: 227, endPoint x: 304, endPoint y: 225, distance: 188.4
click at [304, 232] on p "Include a user case study detailing performance improvements with HubSpot’s AI-…" at bounding box center [242, 243] width 259 height 22
click at [328, 234] on p "Include a user case study detailing performance improvements with HubSpot’s AI-…" at bounding box center [242, 243] width 259 height 22
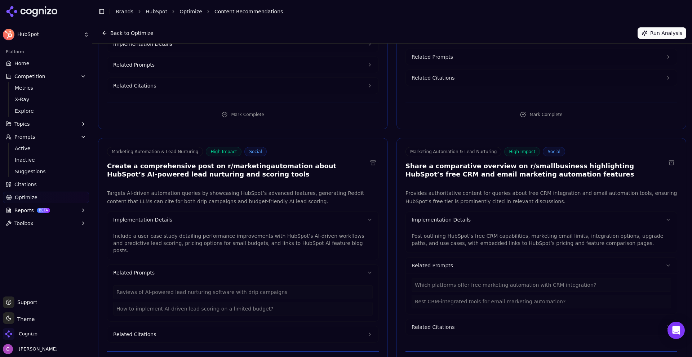
scroll to position [0, 0]
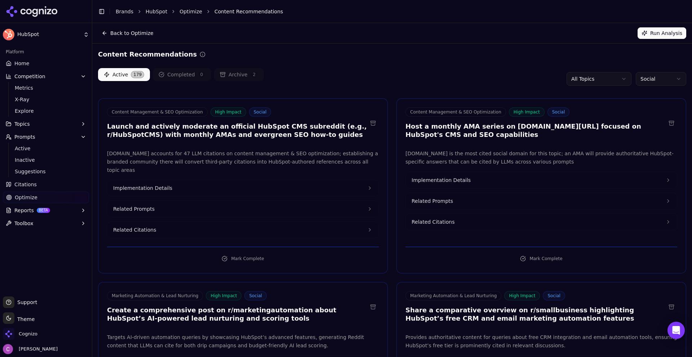
click at [352, 55] on div "Content Recommendations" at bounding box center [392, 54] width 588 height 10
click at [32, 58] on link "Home" at bounding box center [46, 64] width 86 height 12
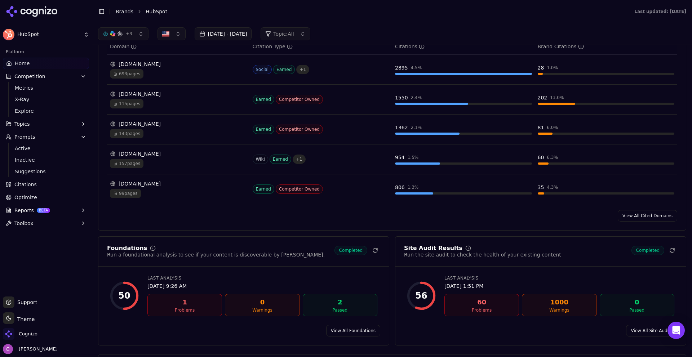
scroll to position [685, 0]
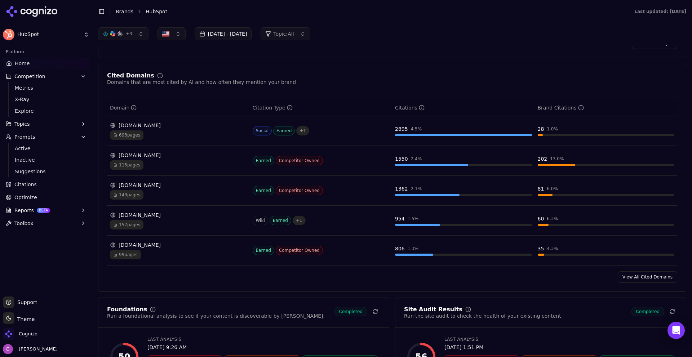
click at [385, 71] on div "Cited Domains Domains that are most cited by AI and how often they mention your…" at bounding box center [392, 178] width 588 height 228
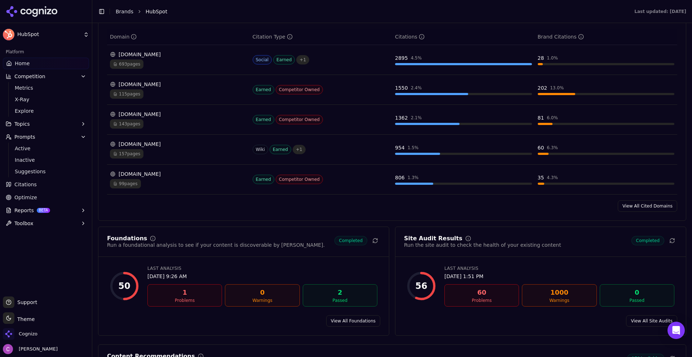
scroll to position [865, 0]
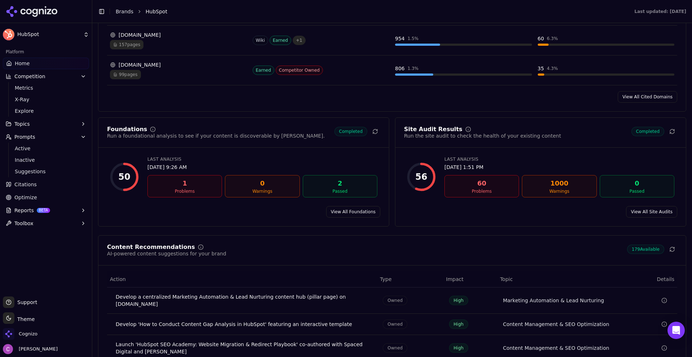
click at [322, 138] on div "Foundations Run a foundational analysis to see if your content is discoverable …" at bounding box center [243, 132] width 273 height 13
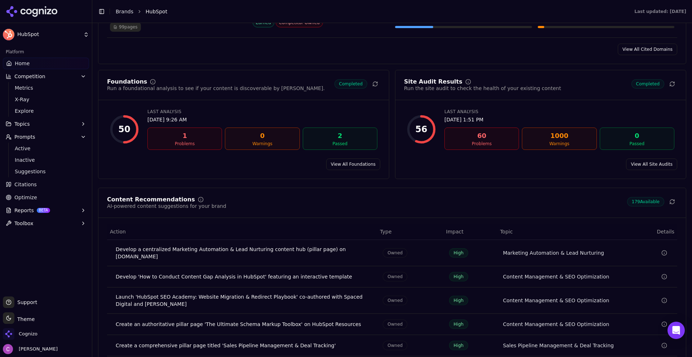
scroll to position [973, 0]
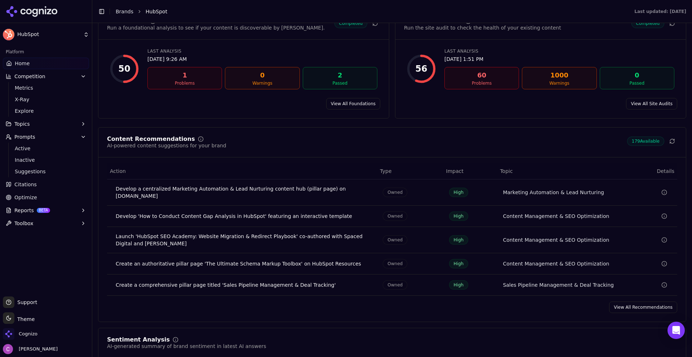
click at [251, 142] on div "Content Recommendations AI-powered content suggestions for your brand 179 Avail…" at bounding box center [392, 142] width 570 height 13
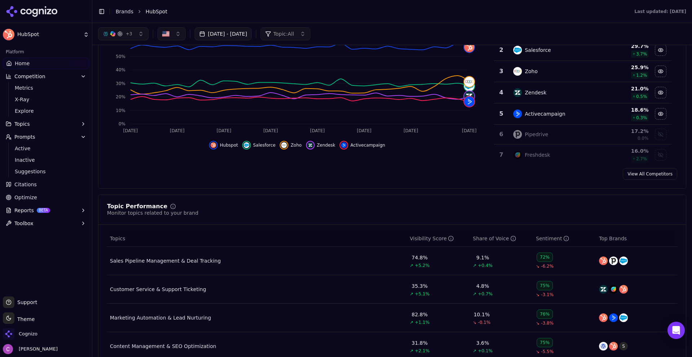
scroll to position [0, 0]
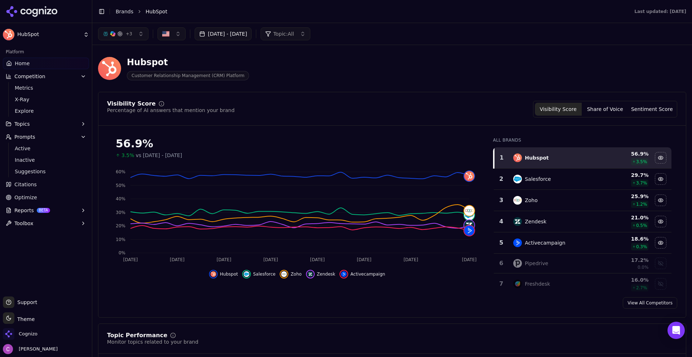
click at [356, 112] on div "Visibility Score Percentage of AI answers that mention your brand Visibility Sc…" at bounding box center [392, 109] width 570 height 17
click at [329, 97] on div "Visibility Score Percentage of AI answers that mention your brand Visibility Sc…" at bounding box center [392, 205] width 588 height 226
click at [375, 64] on div "Hubspot Customer Relationship Management (CRM) Platform" at bounding box center [259, 69] width 323 height 24
click at [429, 60] on div "Hubspot Customer Relationship Management (CRM) Platform" at bounding box center [392, 68] width 588 height 35
click at [121, 11] on link "Brands" at bounding box center [125, 12] width 18 height 6
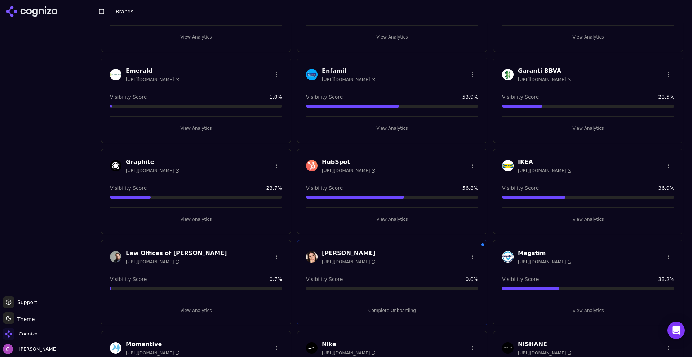
scroll to position [360, 0]
drag, startPoint x: 464, startPoint y: 189, endPoint x: 497, endPoint y: 192, distance: 32.9
click at [429, 225] on div "HubSpot https://www.hubspot.com Visibility Score 56.8 % View Analytics" at bounding box center [392, 191] width 190 height 85
click at [426, 224] on div "HubSpot https://www.hubspot.com Visibility Score 56.8 % View Analytics" at bounding box center [392, 191] width 190 height 85
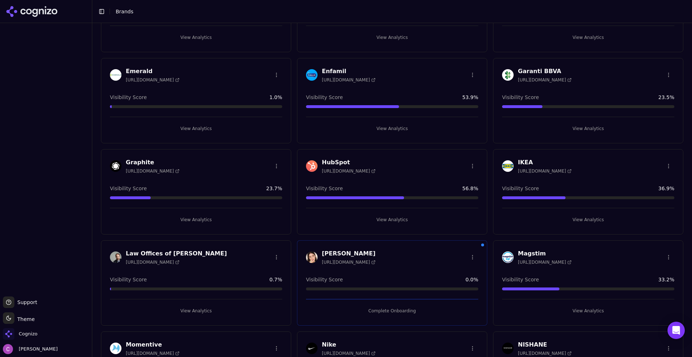
click at [426, 217] on button "View Analytics" at bounding box center [392, 220] width 172 height 12
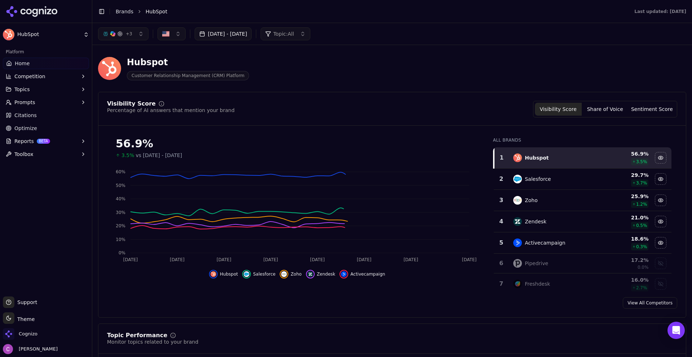
click at [418, 91] on header "Hubspot Customer Relationship Management (CRM) Platform" at bounding box center [392, 71] width 588 height 41
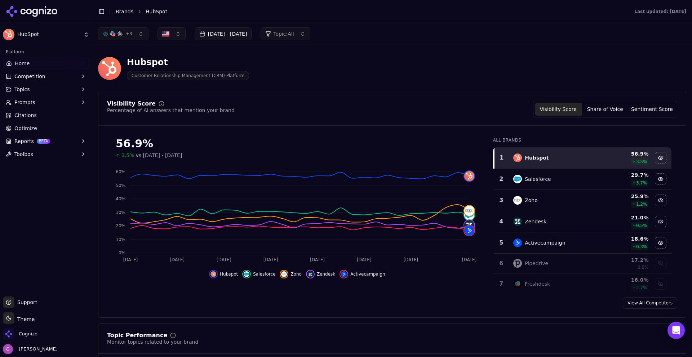
drag, startPoint x: 28, startPoint y: 112, endPoint x: 94, endPoint y: 112, distance: 65.2
click at [28, 112] on span "Citations" at bounding box center [25, 115] width 22 height 7
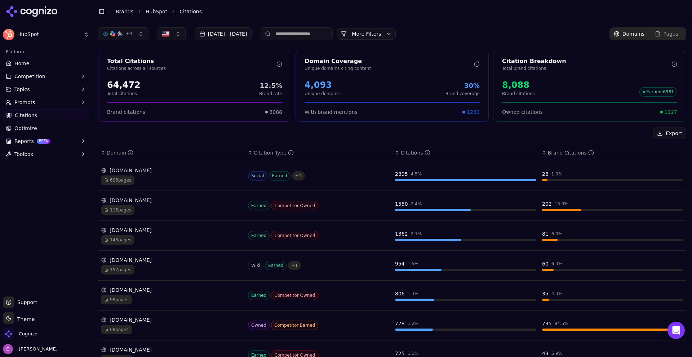
click at [181, 145] on th "↕ Domain" at bounding box center [171, 153] width 147 height 16
click at [392, 33] on button "More Filters" at bounding box center [366, 34] width 59 height 12
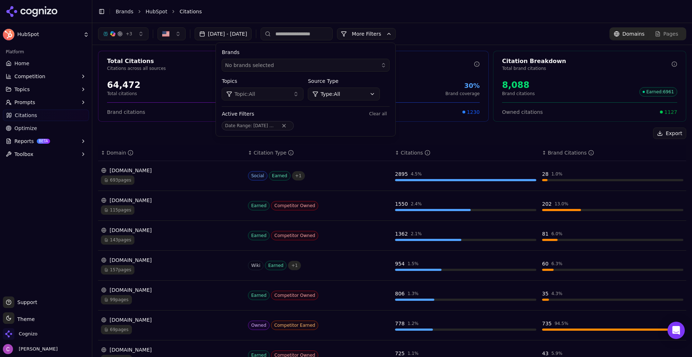
click at [351, 102] on div "Brands No brands selected Topics Topic: All Source Type Type: All Active Filter…" at bounding box center [305, 89] width 179 height 93
click at [359, 97] on html "HubSpot Platform Home Competition Topics Prompts Citations Optimize Reports BET…" at bounding box center [346, 178] width 692 height 357
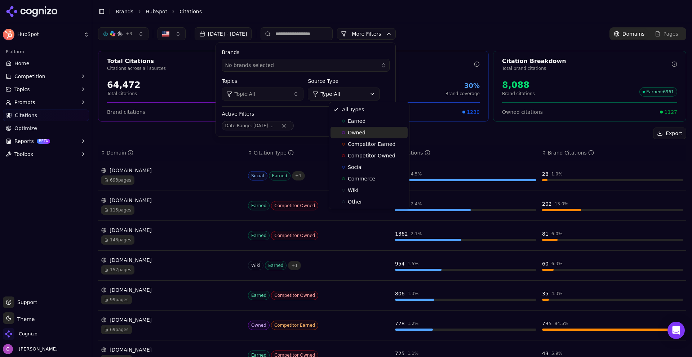
drag, startPoint x: 356, startPoint y: 135, endPoint x: 366, endPoint y: 123, distance: 15.6
click at [356, 134] on span "Owned" at bounding box center [357, 132] width 18 height 7
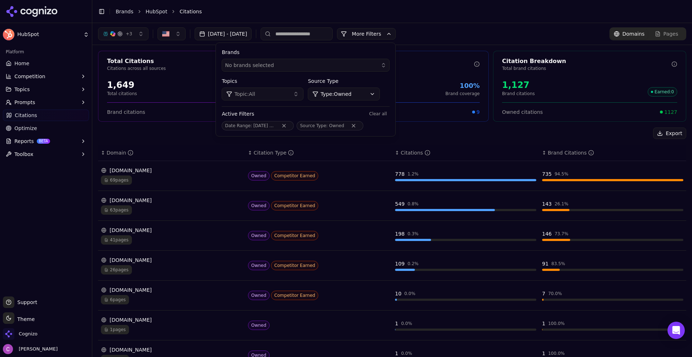
click at [396, 35] on button "More Filters" at bounding box center [366, 34] width 59 height 12
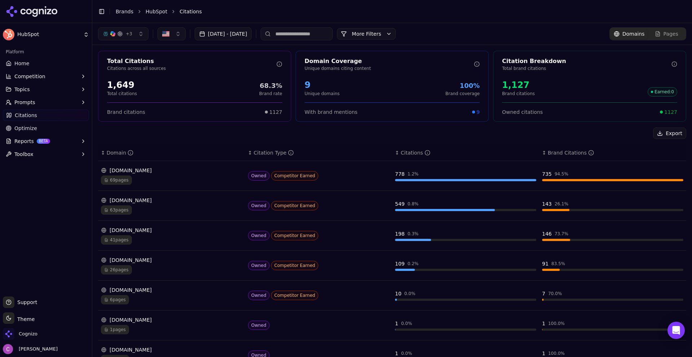
click at [176, 183] on div "69 pages" at bounding box center [171, 179] width 141 height 9
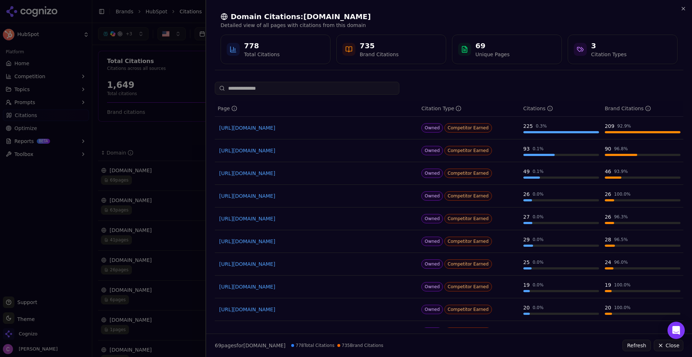
drag, startPoint x: 140, startPoint y: 117, endPoint x: 240, endPoint y: 120, distance: 99.9
click at [140, 117] on div at bounding box center [346, 178] width 692 height 357
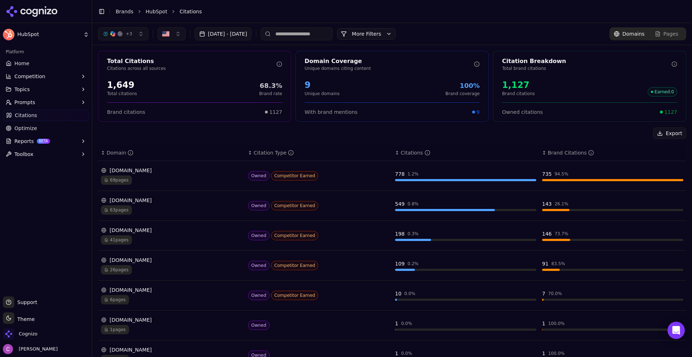
click at [382, 32] on button "More Filters" at bounding box center [366, 34] width 59 height 12
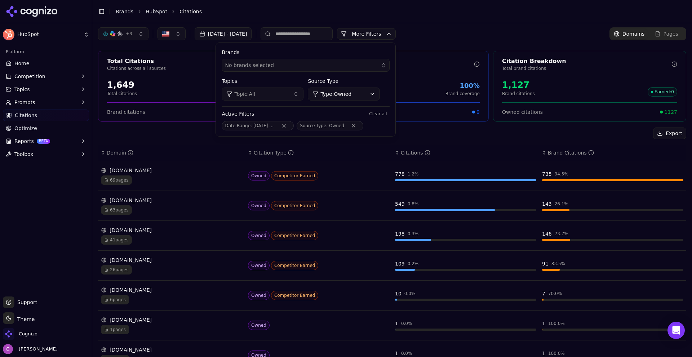
click at [357, 93] on html "HubSpot Platform Home Competition Topics Prompts Citations Optimize Reports BET…" at bounding box center [346, 178] width 692 height 357
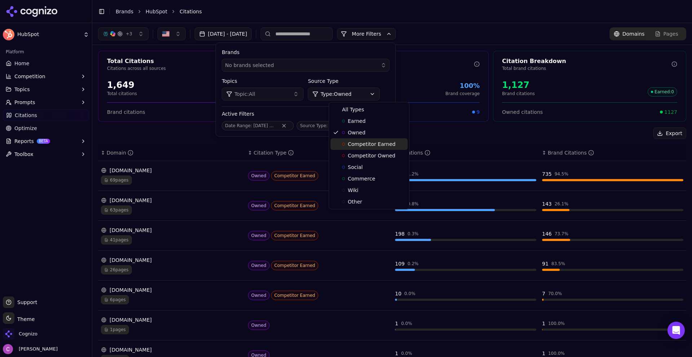
click at [364, 149] on div "Competitor Earned" at bounding box center [368, 144] width 77 height 12
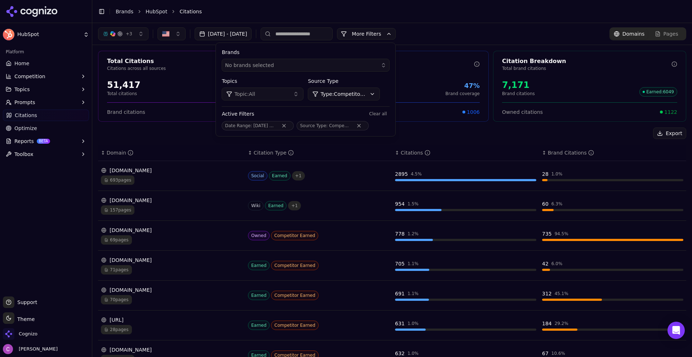
click at [195, 130] on div "Export" at bounding box center [392, 134] width 588 height 12
click at [396, 35] on button "More Filters" at bounding box center [366, 34] width 59 height 12
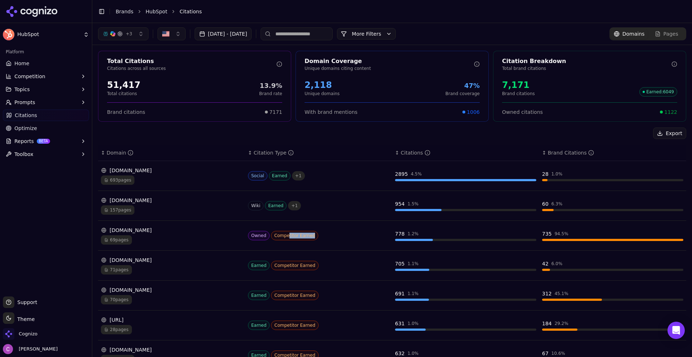
drag, startPoint x: 285, startPoint y: 238, endPoint x: 335, endPoint y: 240, distance: 50.8
click at [343, 240] on div "Owned Competitor Earned" at bounding box center [318, 235] width 141 height 9
click at [300, 236] on span "Competitor Earned" at bounding box center [295, 235] width 48 height 9
click at [302, 235] on span "Competitor Earned" at bounding box center [295, 235] width 48 height 9
click at [396, 32] on button "More Filters" at bounding box center [366, 34] width 59 height 12
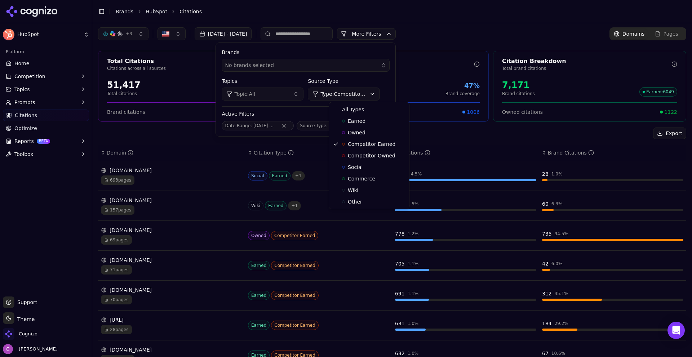
click at [361, 93] on html "HubSpot Platform Home Competition Topics Prompts Citations Optimize Reports BET…" at bounding box center [346, 178] width 692 height 357
click at [342, 170] on div "Social" at bounding box center [352, 167] width 21 height 7
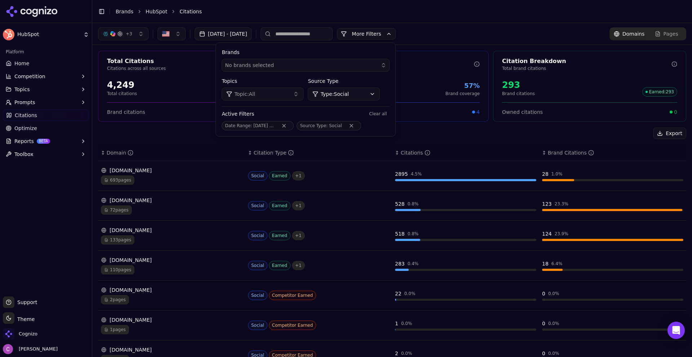
click at [194, 143] on div "Export ↕ Domain ↕ Citation Type ↕ Citations ↕ Brand Citations reddit.com 693 pa…" at bounding box center [392, 252] width 588 height 249
click at [394, 28] on div "+ 3 Aug 20, 2025 - Sep 19, 2025 More More Filters Brands No brands selected Top…" at bounding box center [247, 33] width 298 height 13
click at [394, 28] on button "More Filters" at bounding box center [366, 34] width 59 height 12
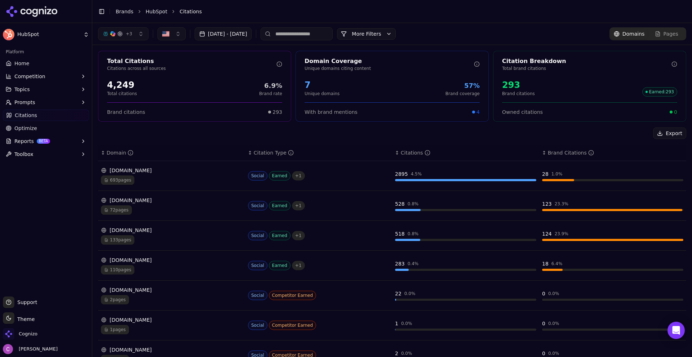
click at [181, 209] on div "72 pages" at bounding box center [171, 209] width 141 height 9
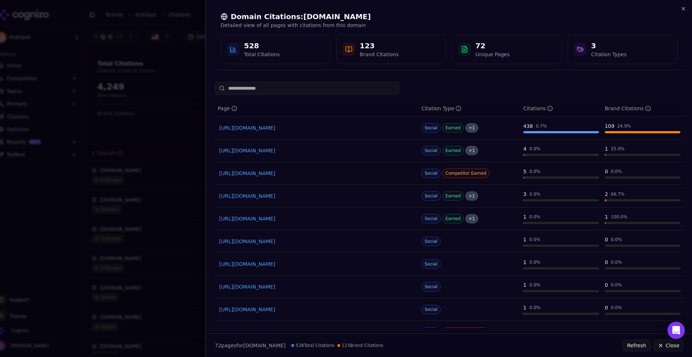
click at [290, 150] on link "https://youtube.com/watch?v=5d2mSejXIgY&t=26" at bounding box center [316, 150] width 195 height 7
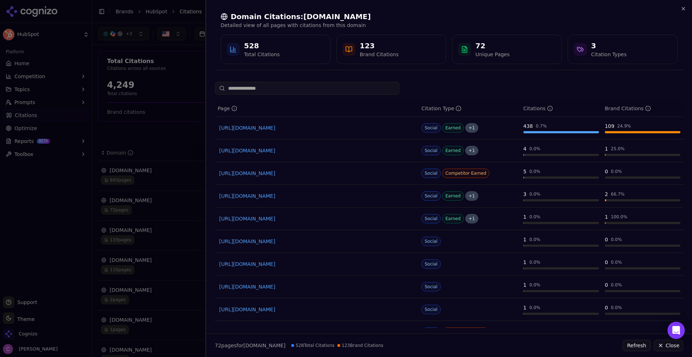
click at [145, 88] on div at bounding box center [346, 178] width 692 height 357
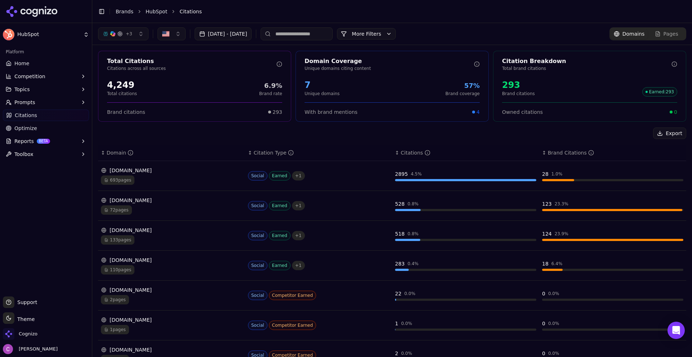
click at [389, 31] on button "More Filters" at bounding box center [366, 34] width 59 height 12
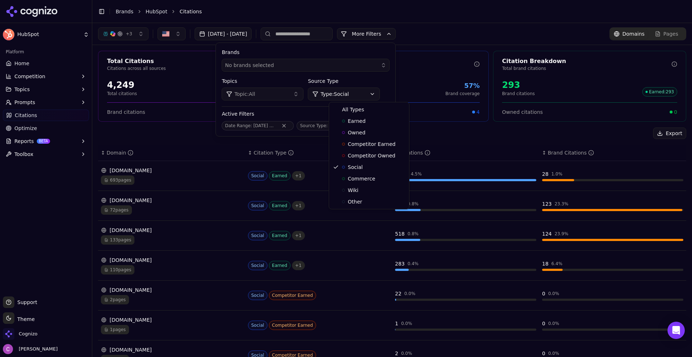
click at [357, 92] on html "HubSpot Platform Home Competition Topics Prompts Citations Optimize Reports BET…" at bounding box center [346, 178] width 692 height 357
click at [361, 109] on span "All Types" at bounding box center [353, 109] width 22 height 7
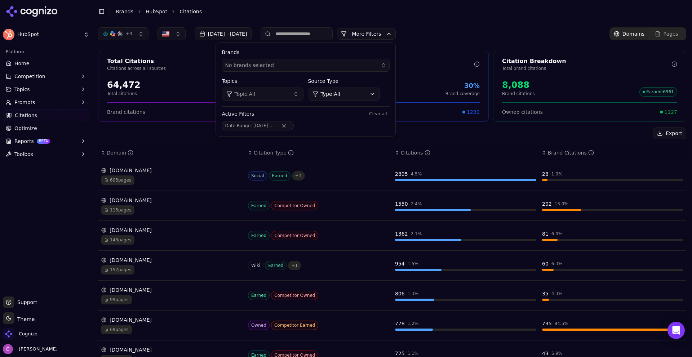
click at [470, 23] on div "+ 3 Aug 20, 2025 - Sep 19, 2025 More More Filters Brands No brands selected Top…" at bounding box center [391, 34] width 599 height 22
click at [137, 36] on button "+ 3" at bounding box center [123, 33] width 50 height 13
click at [149, 59] on div "Perplexity" at bounding box center [123, 63] width 68 height 12
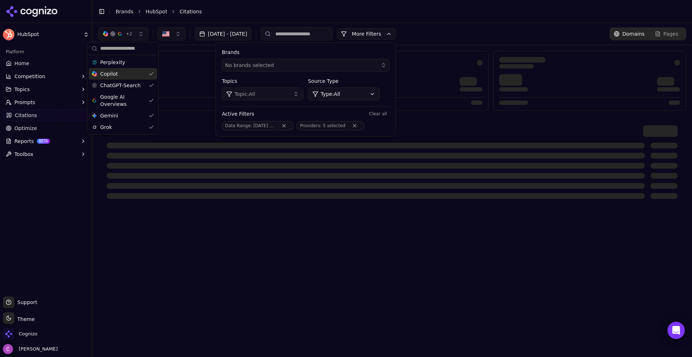
click at [151, 73] on div "Copilot" at bounding box center [123, 74] width 68 height 12
click at [146, 99] on div "Google AI Overviews" at bounding box center [122, 100] width 68 height 19
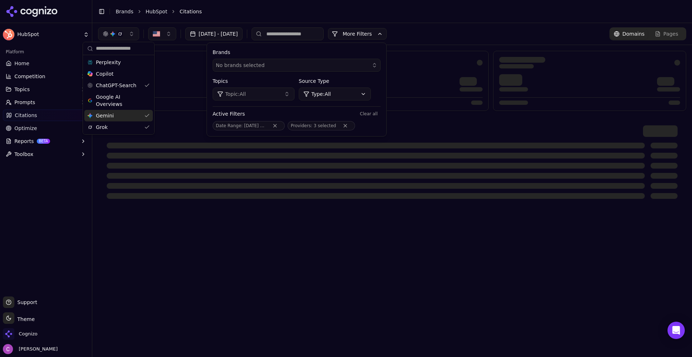
click at [143, 116] on div "Gemini Gemini" at bounding box center [118, 116] width 68 height 12
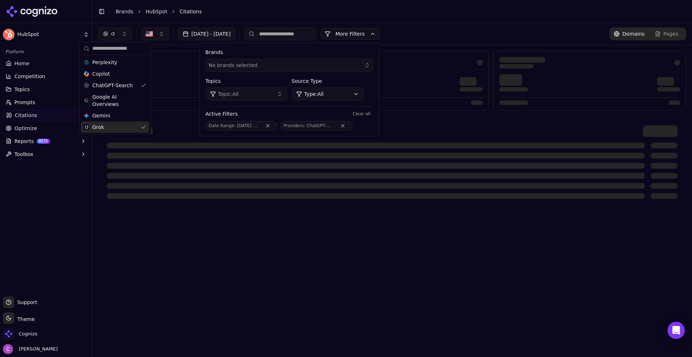
click at [145, 129] on div "Grok" at bounding box center [115, 127] width 68 height 12
click at [326, 12] on li "Citations" at bounding box center [425, 11] width 492 height 7
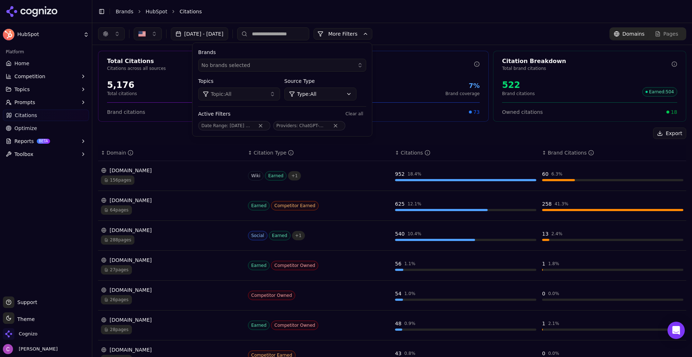
click at [372, 31] on button "More Filters" at bounding box center [342, 34] width 59 height 12
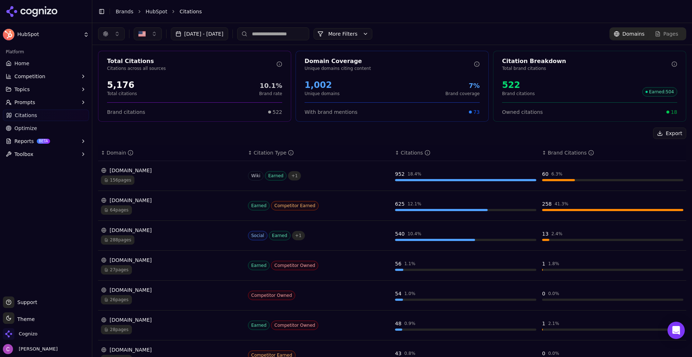
click at [28, 128] on span "Optimize" at bounding box center [25, 128] width 23 height 7
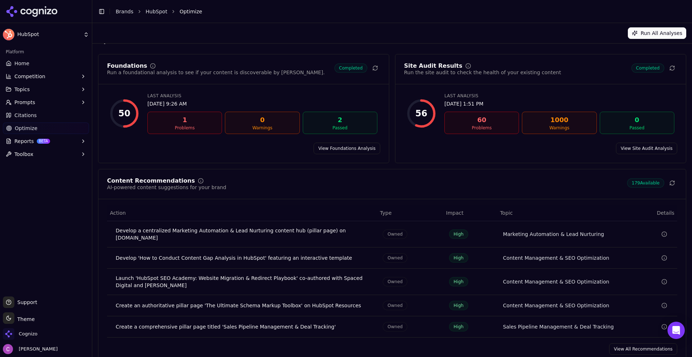
scroll to position [22, 0]
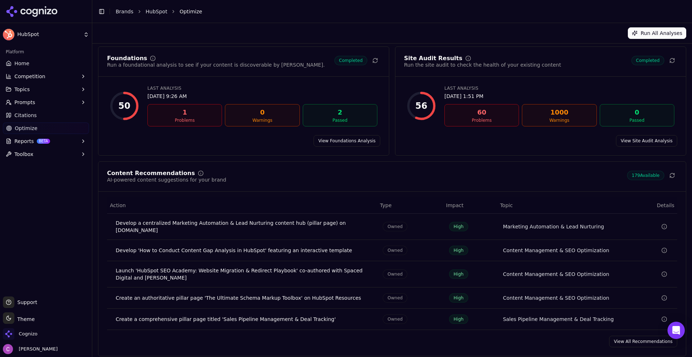
click at [640, 341] on link "View All Recommendations" at bounding box center [643, 342] width 68 height 12
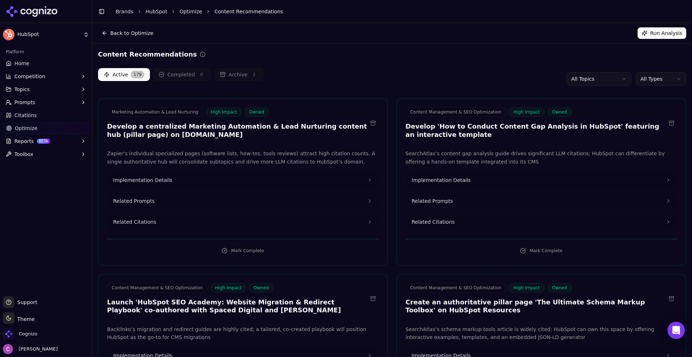
click at [611, 81] on html "HubSpot Platform Home Competition Topics Prompts Citations Optimize Reports BET…" at bounding box center [346, 178] width 692 height 357
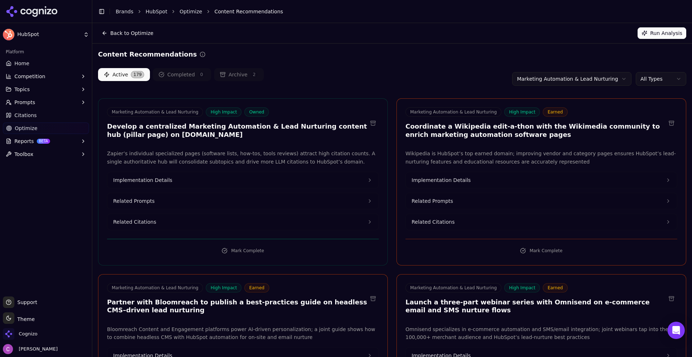
click at [434, 32] on div "Back to Optimize Run Analysis" at bounding box center [392, 33] width 588 height 12
click at [676, 80] on html "HubSpot Platform Home Competition Topics Prompts Citations Optimize Reports BET…" at bounding box center [346, 178] width 692 height 357
drag, startPoint x: 597, startPoint y: 57, endPoint x: 567, endPoint y: 46, distance: 31.6
click at [597, 56] on html "HubSpot Platform Home Competition Topics Prompts Citations Optimize Reports BET…" at bounding box center [346, 178] width 692 height 357
click at [53, 61] on link "Home" at bounding box center [46, 64] width 86 height 12
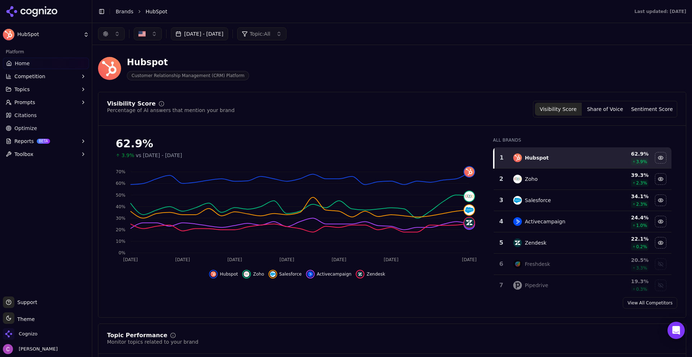
drag, startPoint x: 122, startPoint y: 10, endPoint x: 166, endPoint y: 16, distance: 43.9
click at [122, 10] on link "Brands" at bounding box center [125, 12] width 18 height 6
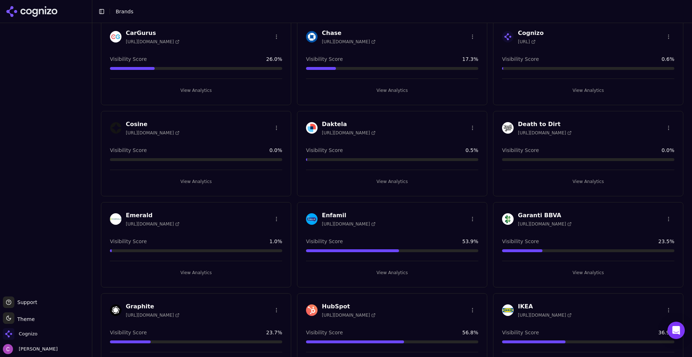
scroll to position [396, 0]
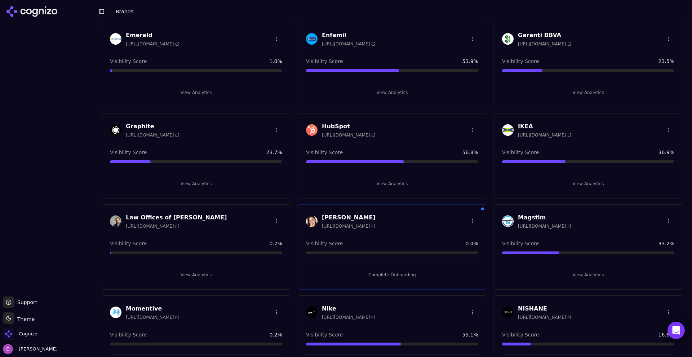
click at [380, 186] on button "View Analytics" at bounding box center [392, 184] width 172 height 12
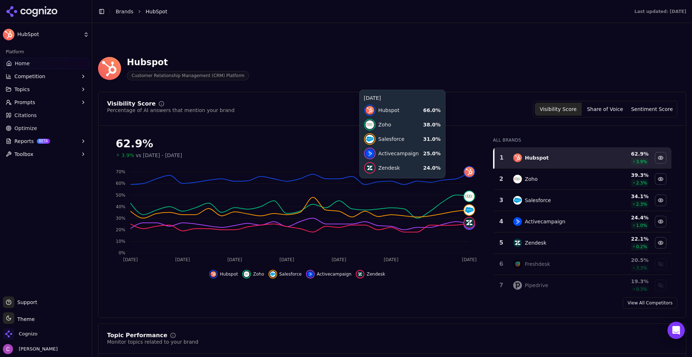
scroll to position [180, 0]
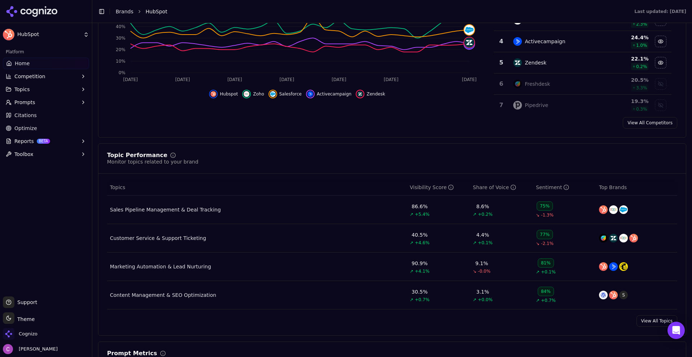
click at [48, 132] on link "Optimize" at bounding box center [46, 128] width 86 height 12
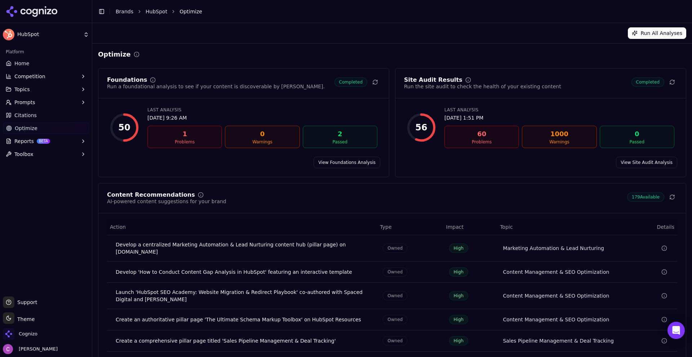
click at [348, 159] on link "View Foundations Analysis" at bounding box center [346, 163] width 67 height 12
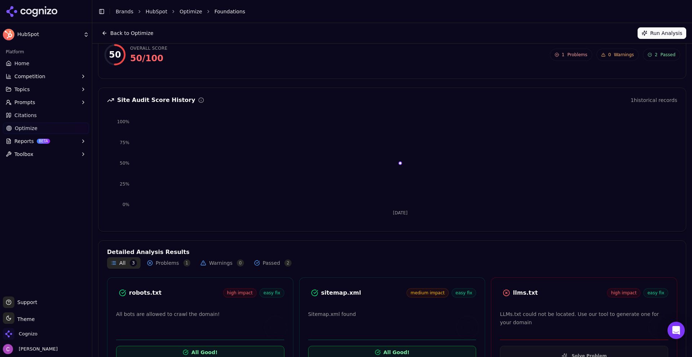
scroll to position [66, 0]
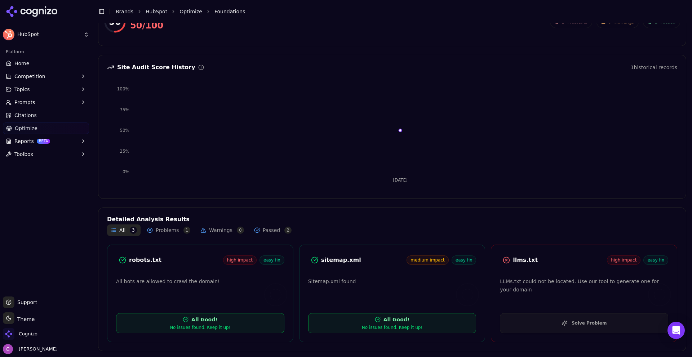
click at [522, 256] on div "llms.txt" at bounding box center [560, 260] width 94 height 9
click at [524, 262] on div "llms.txt" at bounding box center [560, 260] width 94 height 9
click at [526, 260] on div "llms.txt" at bounding box center [560, 260] width 94 height 9
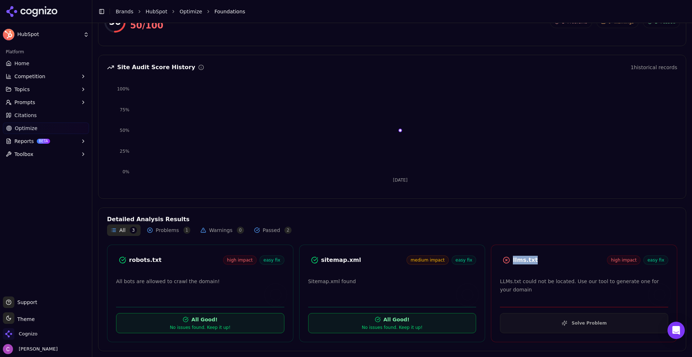
click at [43, 131] on link "Optimize" at bounding box center [46, 128] width 86 height 12
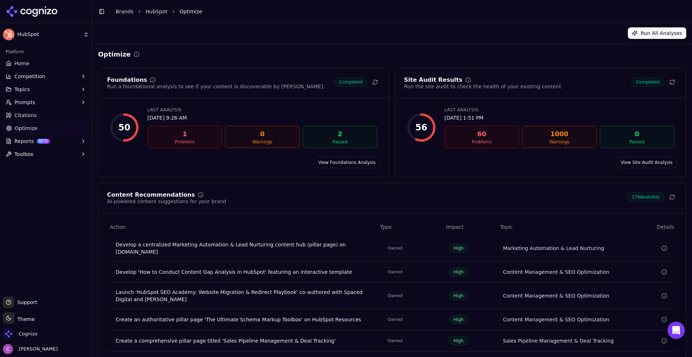
click at [647, 167] on link "View Site Audit Analysis" at bounding box center [646, 163] width 61 height 12
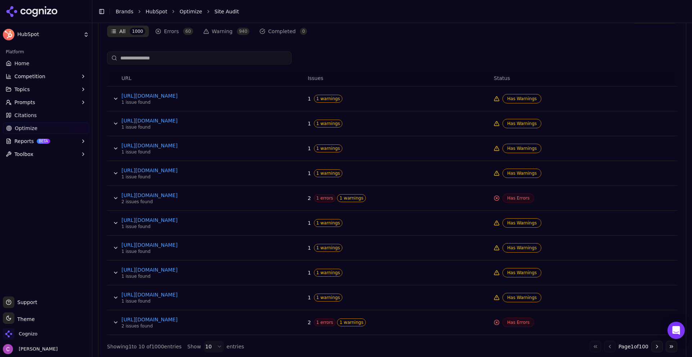
scroll to position [281, 0]
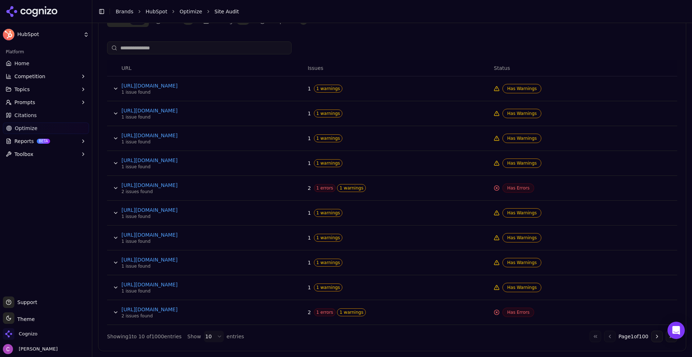
click at [111, 183] on button "Data table" at bounding box center [116, 188] width 12 height 12
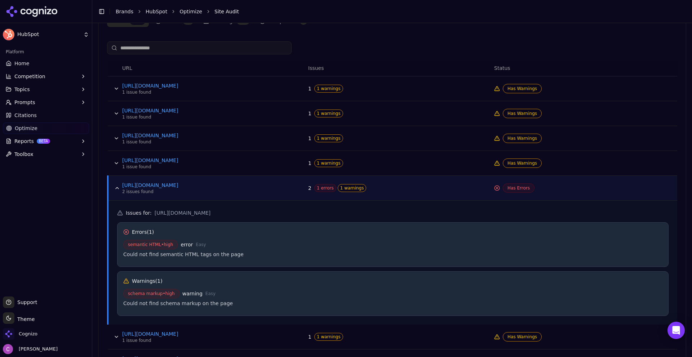
click at [135, 293] on span "schema markup • high" at bounding box center [151, 293] width 56 height 9
click at [144, 243] on span "semantic HTML • high" at bounding box center [150, 244] width 54 height 9
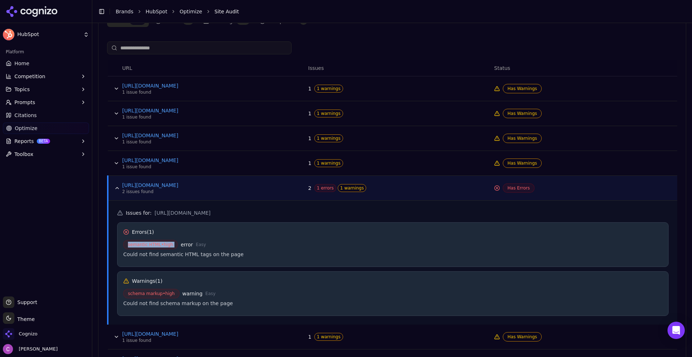
drag, startPoint x: 144, startPoint y: 243, endPoint x: 169, endPoint y: 246, distance: 25.8
click at [144, 243] on span "semantic HTML • high" at bounding box center [150, 244] width 54 height 9
click at [323, 251] on div "Could not find semantic HTML tags on the page" at bounding box center [392, 254] width 539 height 7
click at [115, 192] on button "Data table" at bounding box center [117, 188] width 12 height 12
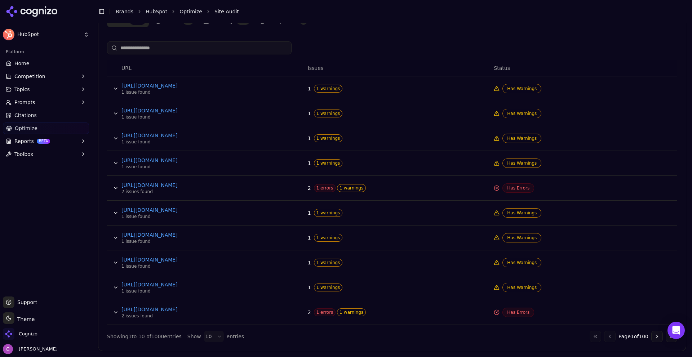
click at [323, 187] on span "1 errors" at bounding box center [325, 188] width 22 height 8
click at [324, 187] on span "1 errors" at bounding box center [325, 188] width 22 height 8
click at [115, 186] on button "Data table" at bounding box center [116, 188] width 12 height 12
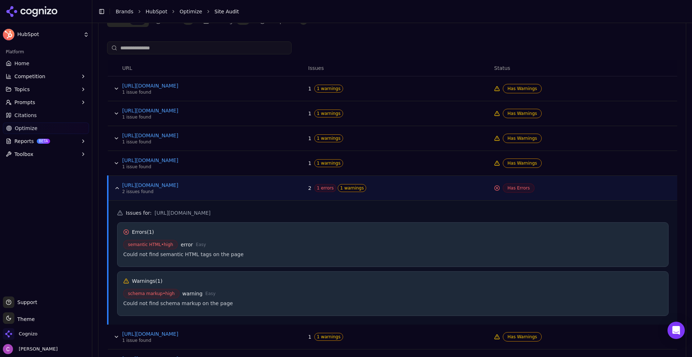
click at [140, 244] on span "semantic HTML • high" at bounding box center [150, 244] width 54 height 9
click at [140, 243] on span "semantic HTML • high" at bounding box center [150, 244] width 54 height 9
click at [141, 243] on span "semantic HTML • high" at bounding box center [150, 244] width 54 height 9
click at [119, 187] on button "Data table" at bounding box center [117, 188] width 12 height 12
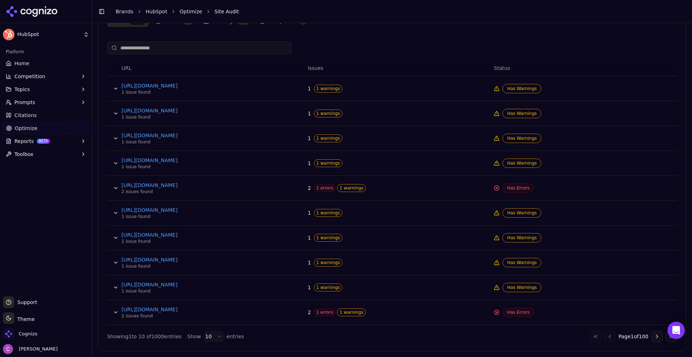
click at [37, 125] on link "Optimize" at bounding box center [46, 128] width 86 height 12
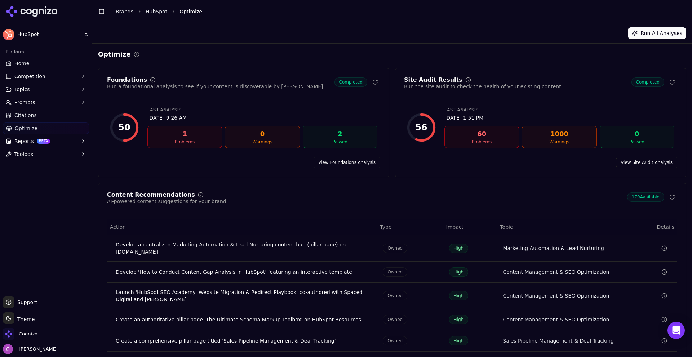
click at [18, 60] on span "Home" at bounding box center [21, 63] width 15 height 7
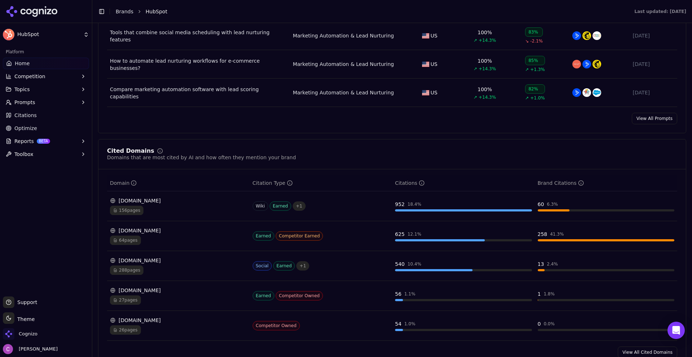
scroll to position [648, 0]
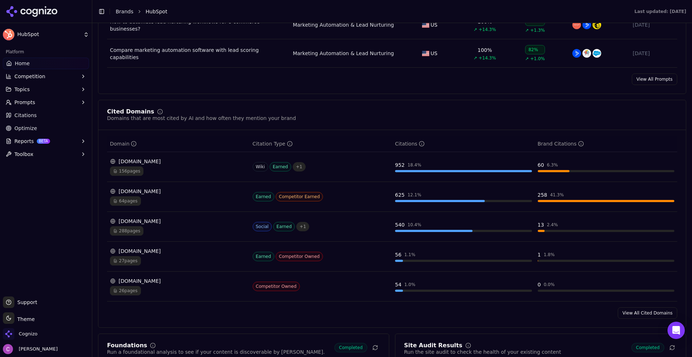
click at [632, 315] on link "View All Cited Domains" at bounding box center [647, 313] width 59 height 12
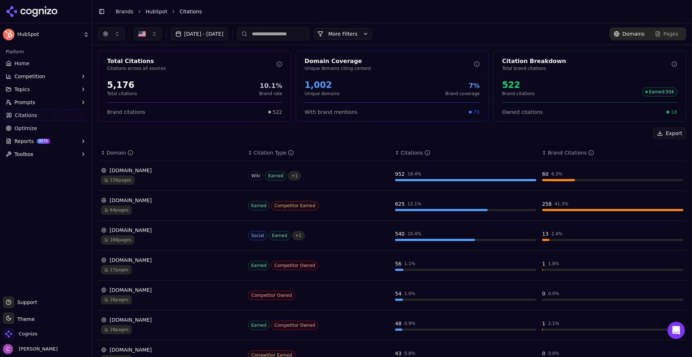
click at [364, 32] on button "More Filters" at bounding box center [342, 34] width 59 height 12
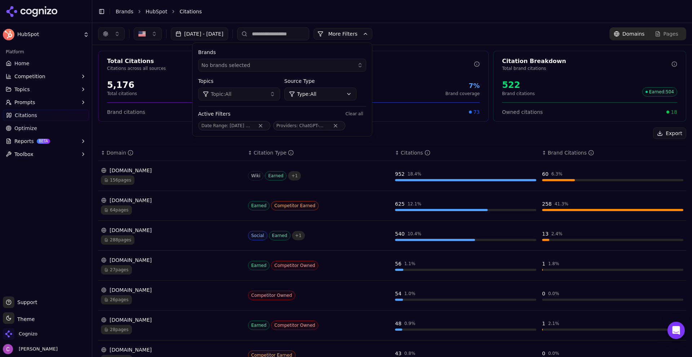
click at [99, 32] on button "button" at bounding box center [111, 33] width 27 height 13
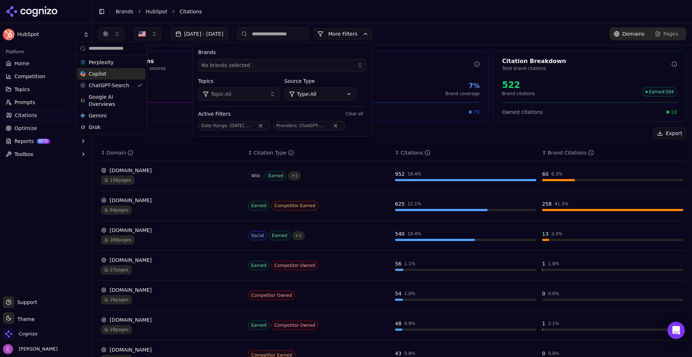
click at [101, 72] on span "Copilot" at bounding box center [98, 73] width 18 height 7
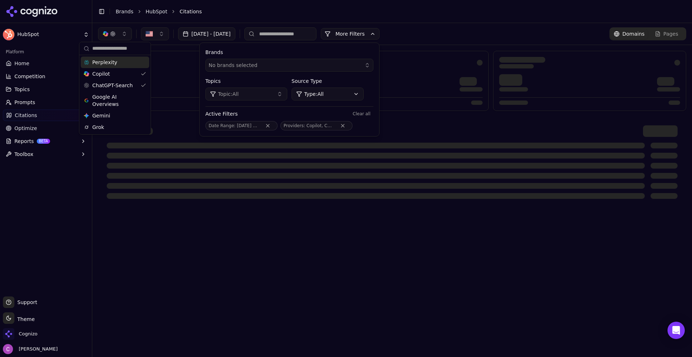
click at [110, 62] on span "Perplexity" at bounding box center [104, 62] width 25 height 7
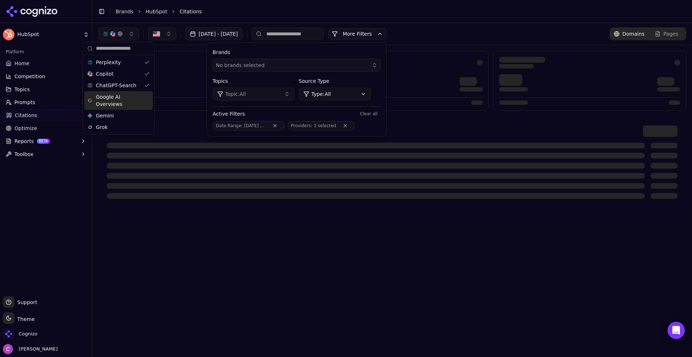
click at [116, 95] on span "Google AI Overviews" at bounding box center [118, 100] width 45 height 14
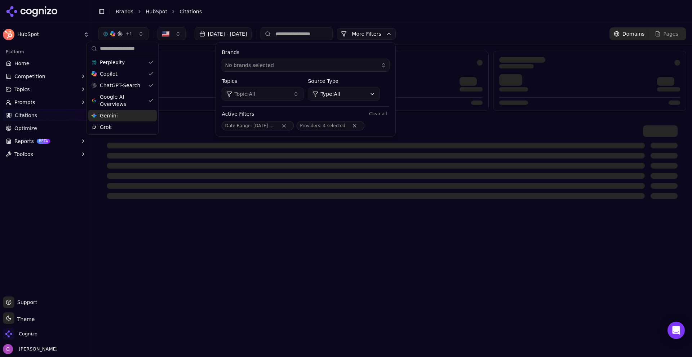
click at [110, 119] on div "Gemini Gemini" at bounding box center [122, 116] width 68 height 12
click at [109, 130] on span "Grok" at bounding box center [106, 127] width 12 height 7
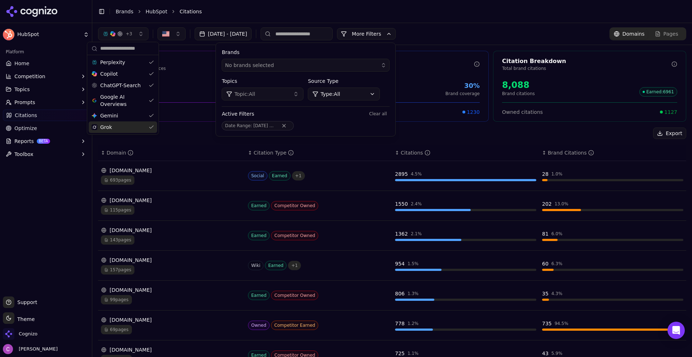
click at [472, 128] on div "Export" at bounding box center [392, 134] width 588 height 12
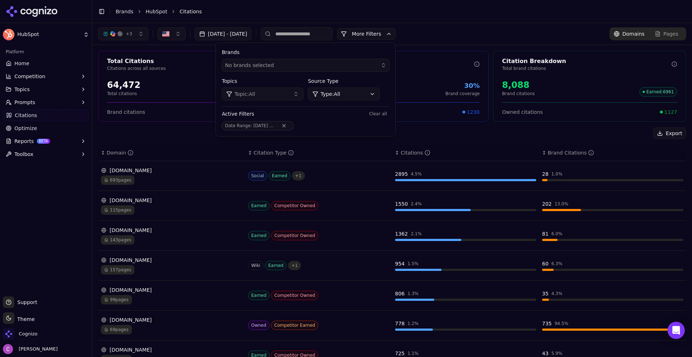
click at [396, 37] on button "More Filters" at bounding box center [366, 34] width 59 height 12
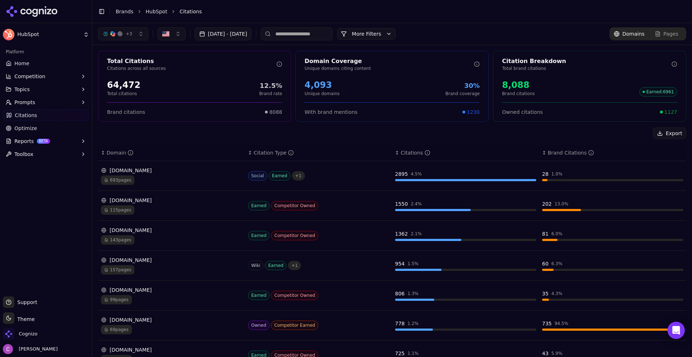
click at [468, 33] on div "+ 3 Aug 20, 2025 - Sep 19, 2025 More More Filters Domains Pages" at bounding box center [392, 33] width 588 height 13
click at [32, 60] on link "Home" at bounding box center [46, 64] width 86 height 12
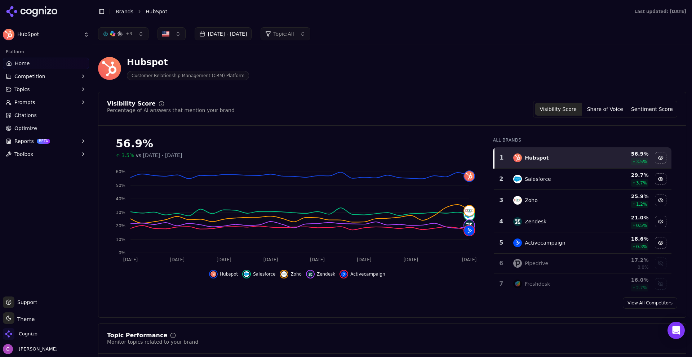
click at [459, 86] on header "Hubspot Customer Relationship Management (CRM) Platform" at bounding box center [392, 71] width 588 height 41
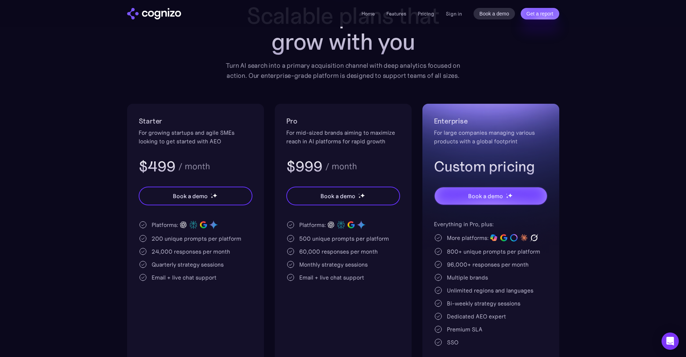
scroll to position [72, 0]
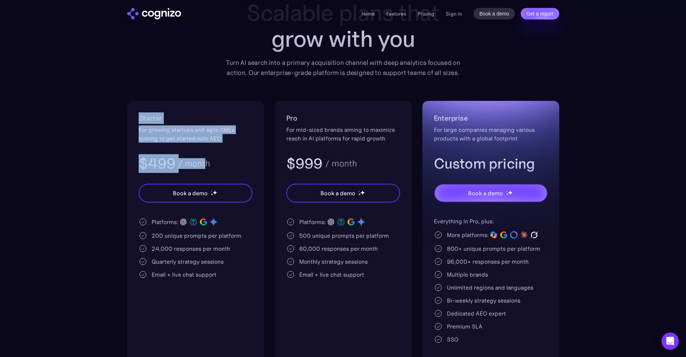
drag, startPoint x: 147, startPoint y: 125, endPoint x: 205, endPoint y: 151, distance: 63.9
click at [205, 151] on div "Starter For growing startups and agile SMEs looking to get started with AEO $49…" at bounding box center [195, 233] width 137 height 264
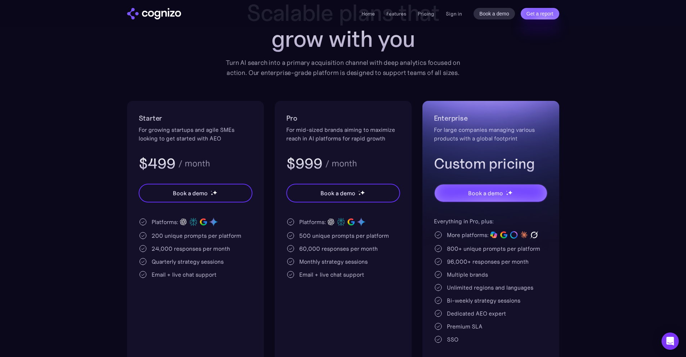
click at [241, 147] on div "Starter For growing startups and agile SMEs looking to get started with AEO $49…" at bounding box center [196, 142] width 114 height 61
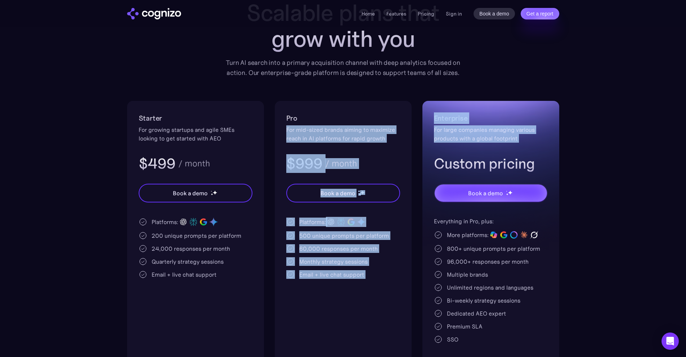
drag, startPoint x: 317, startPoint y: 130, endPoint x: 474, endPoint y: 142, distance: 157.2
click at [457, 143] on div "Starter For growing startups and agile SMEs looking to get started with AEO $49…" at bounding box center [343, 233] width 432 height 264
click at [358, 129] on div "For mid-sized brands aiming to maximize reach in AI platforms for rapid growth" at bounding box center [343, 133] width 114 height 17
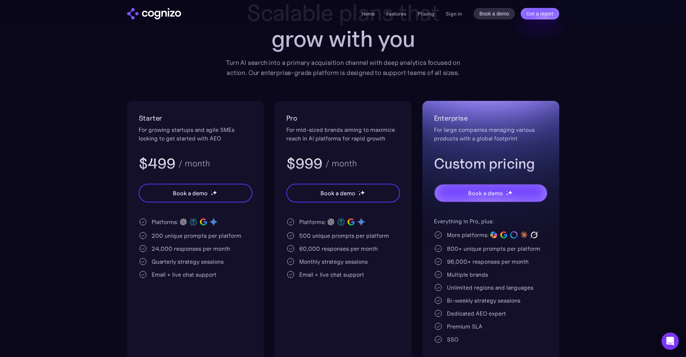
click at [153, 235] on div "200 unique prompts per platform" at bounding box center [197, 235] width 90 height 9
click at [181, 244] on div "Platforms: 200 unique prompts per platform 24,000 responses per month Quarterly…" at bounding box center [196, 248] width 114 height 62
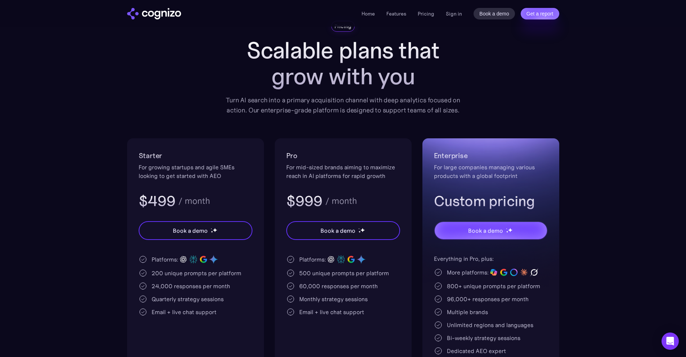
scroll to position [0, 0]
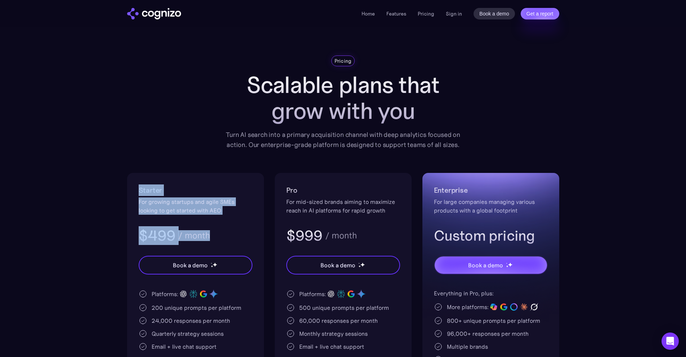
drag, startPoint x: 126, startPoint y: 194, endPoint x: 233, endPoint y: 220, distance: 110.5
click at [233, 220] on section "Pricing Scalable plans that grow with you Turn AI search into a primary acquisi…" at bounding box center [343, 246] width 686 height 382
click at [231, 209] on div "For growing startups and agile SMEs looking to get started with AEO" at bounding box center [196, 205] width 114 height 17
click at [210, 206] on div "For growing startups and agile SMEs looking to get started with AEO" at bounding box center [196, 205] width 114 height 17
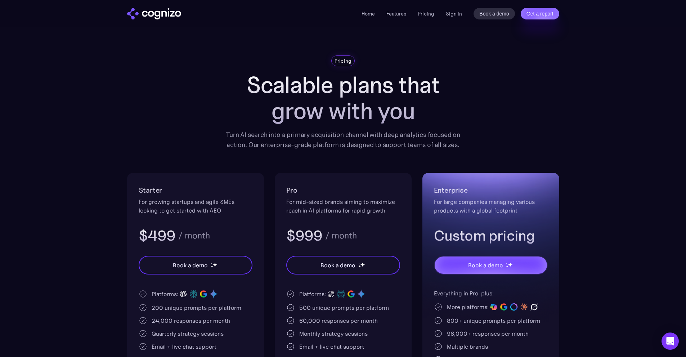
click at [153, 304] on div "200 unique prompts per platform" at bounding box center [197, 307] width 90 height 9
click at [155, 309] on div "200 unique prompts per platform" at bounding box center [197, 307] width 90 height 9
click at [185, 307] on div "200 unique prompts per platform" at bounding box center [197, 307] width 90 height 9
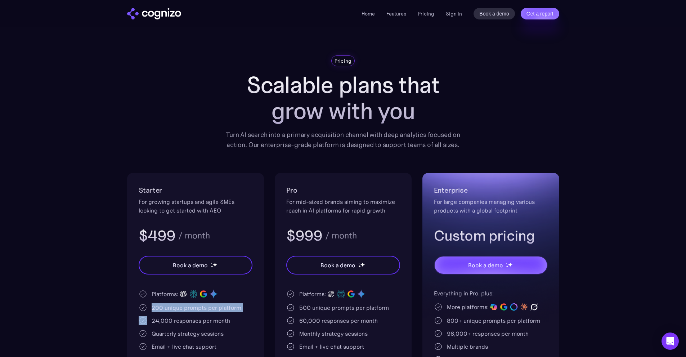
click at [185, 307] on div "200 unique prompts per platform" at bounding box center [197, 307] width 90 height 9
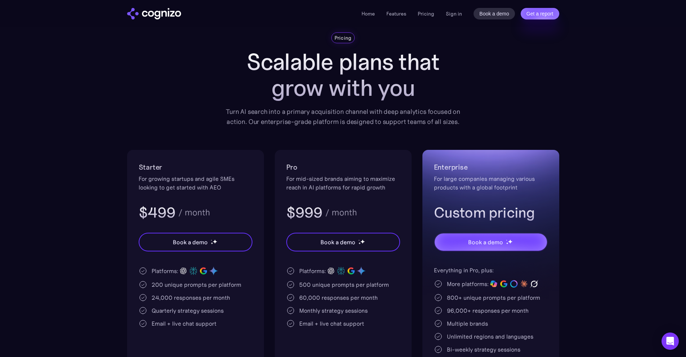
scroll to position [108, 0]
